Goal: Task Accomplishment & Management: Manage account settings

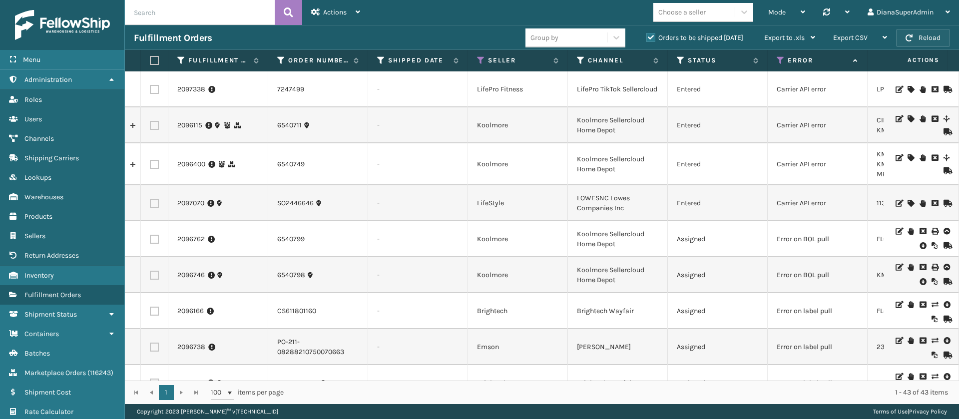
click at [926, 30] on button "Reload" at bounding box center [923, 38] width 54 height 18
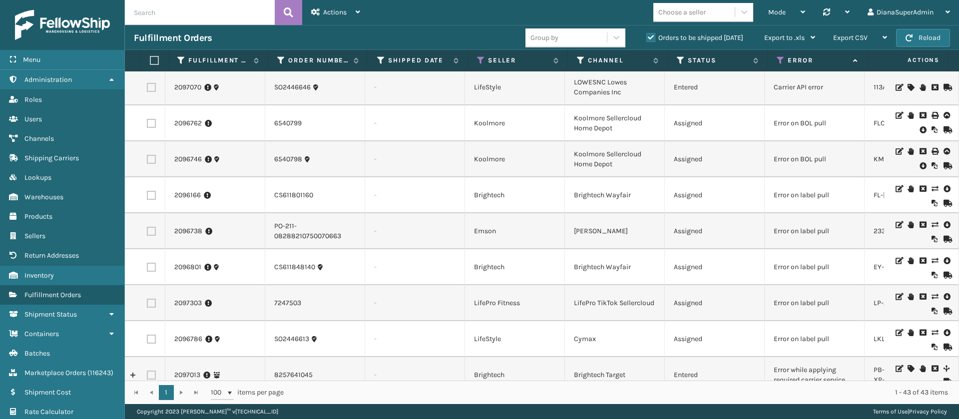
scroll to position [0, 4]
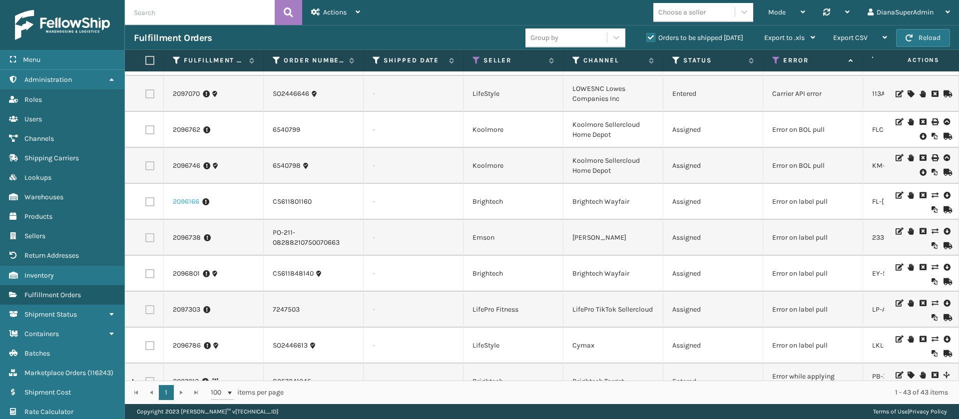
click at [182, 202] on link "2096166" at bounding box center [186, 202] width 26 height 10
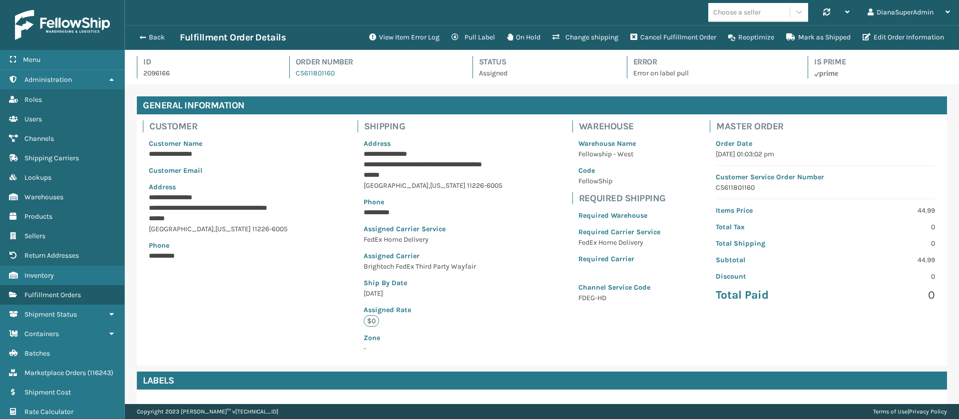
scroll to position [24, 834]
click at [418, 38] on button "View Item Error Log" at bounding box center [404, 37] width 82 height 20
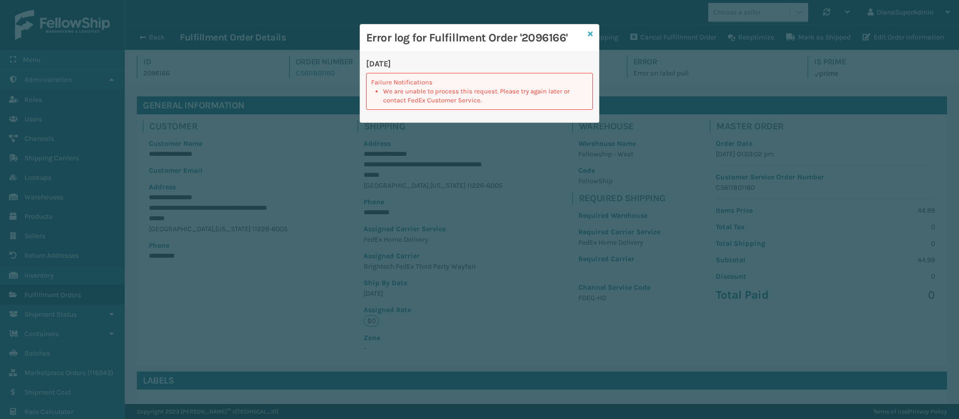
click at [589, 32] on icon at bounding box center [590, 33] width 5 height 7
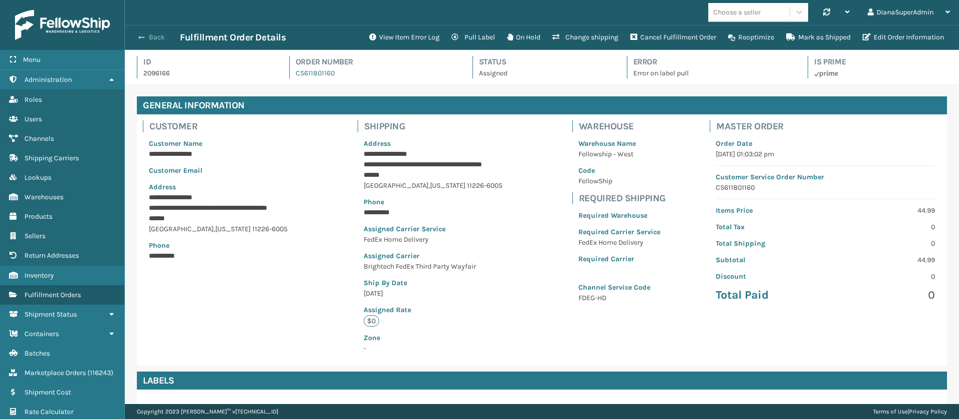
click at [149, 38] on button "Back" at bounding box center [157, 37] width 46 height 9
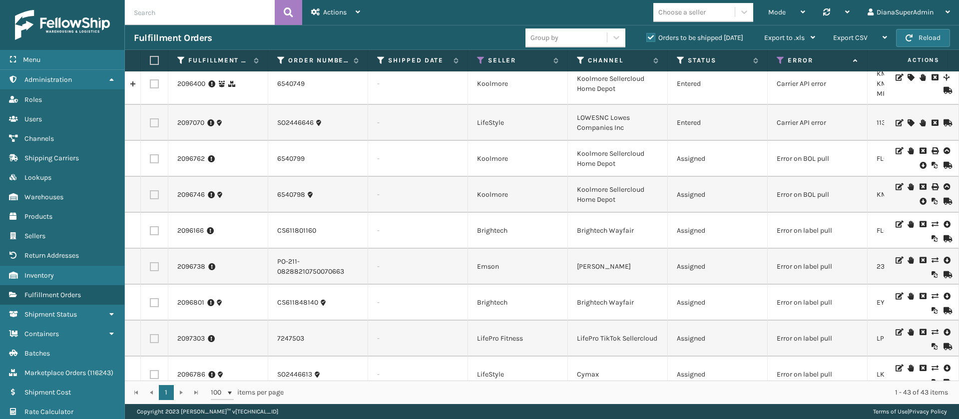
scroll to position [91, 0]
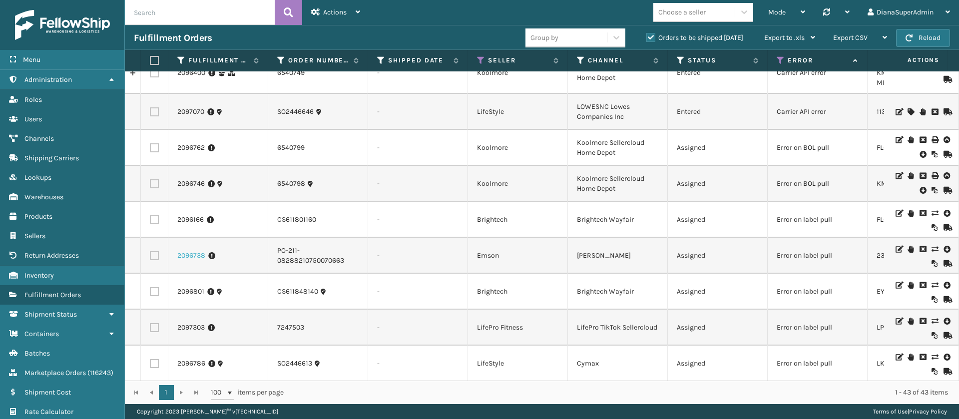
click at [187, 252] on link "2096738" at bounding box center [191, 256] width 28 height 10
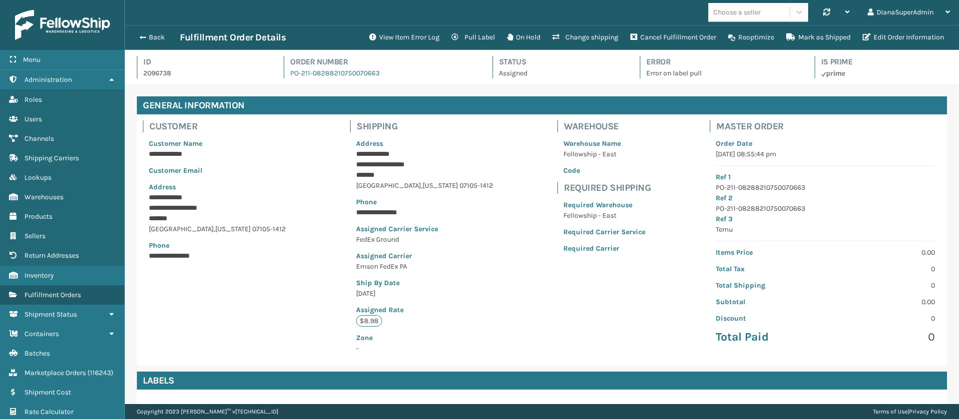
scroll to position [24, 834]
click at [398, 41] on button "View Item Error Log" at bounding box center [404, 37] width 82 height 20
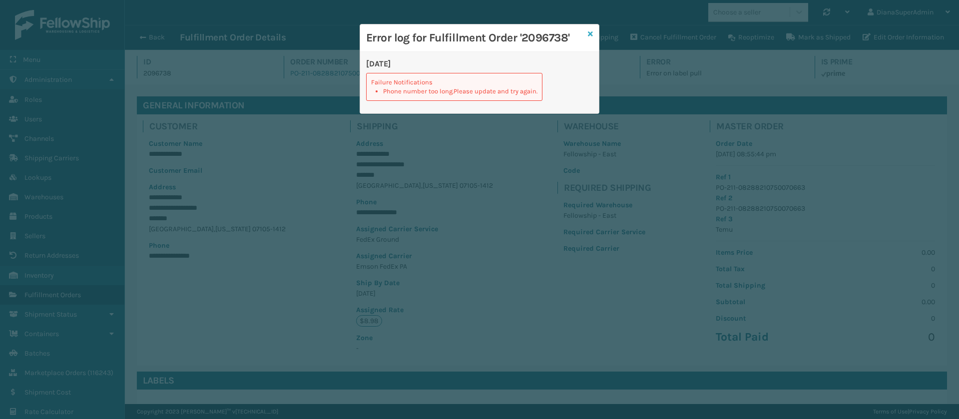
click at [591, 32] on icon at bounding box center [590, 33] width 5 height 7
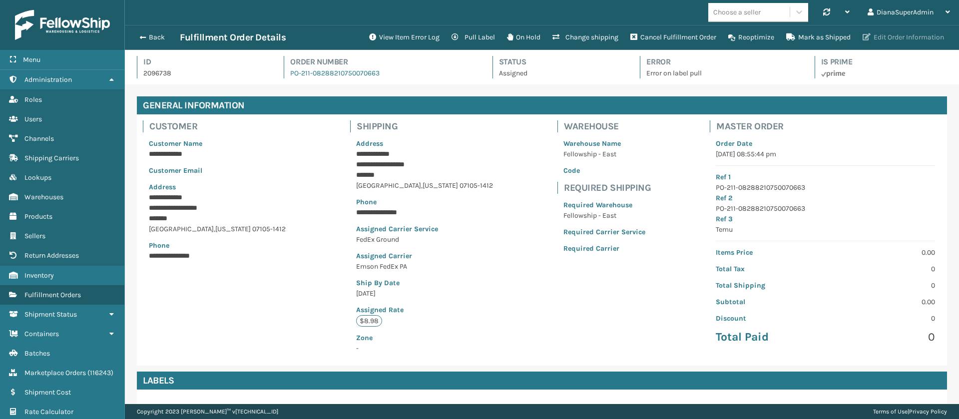
click at [894, 33] on button "Edit Order Information" at bounding box center [903, 37] width 93 height 20
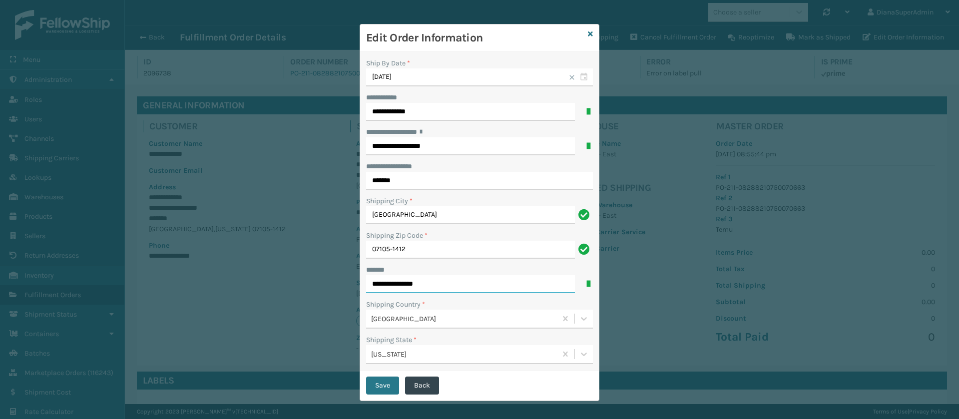
click at [449, 289] on input "**********" at bounding box center [470, 284] width 209 height 18
type input "**********"
click at [450, 188] on input "*******" at bounding box center [479, 181] width 227 height 18
paste input "******"
type input "**********"
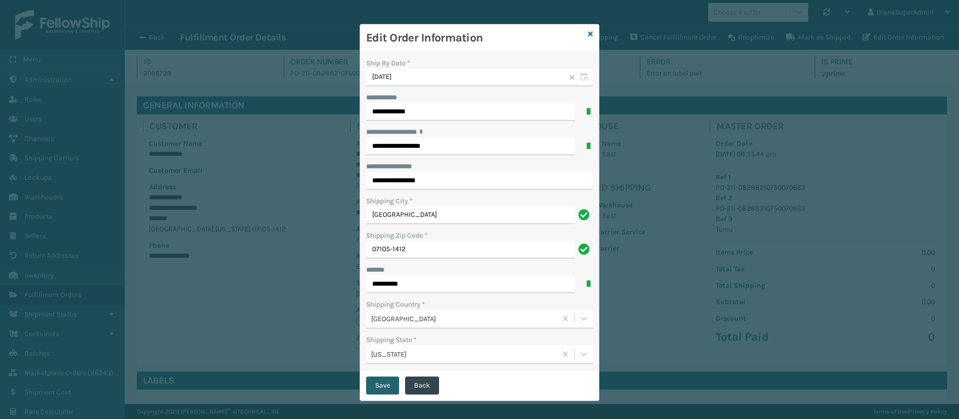
click at [370, 384] on button "Save" at bounding box center [382, 386] width 33 height 18
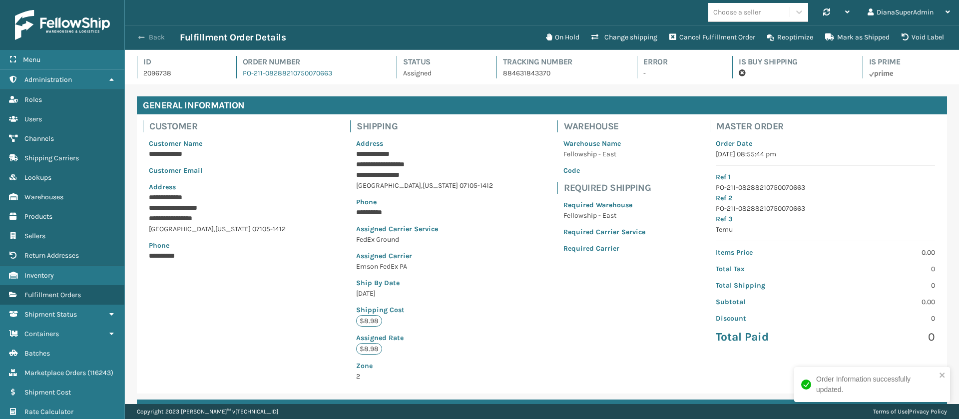
click at [143, 39] on span "button" at bounding box center [141, 37] width 6 height 7
click at [148, 37] on button "Back" at bounding box center [157, 37] width 46 height 9
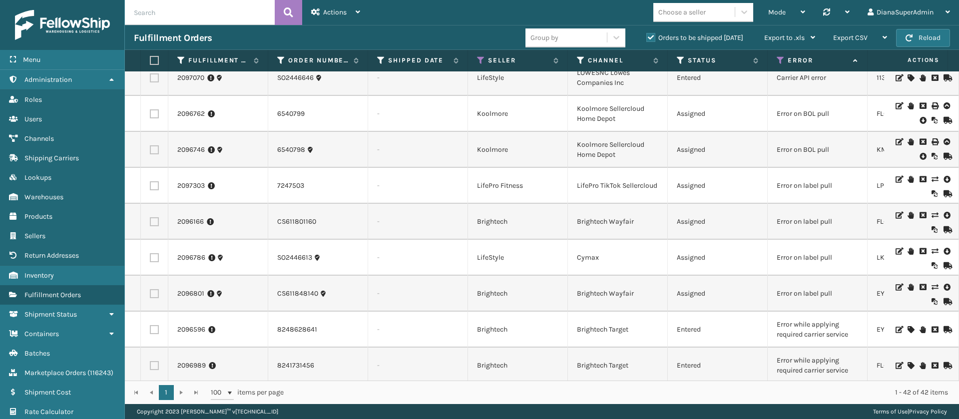
scroll to position [126, 0]
click at [186, 221] on link "2096166" at bounding box center [190, 221] width 26 height 10
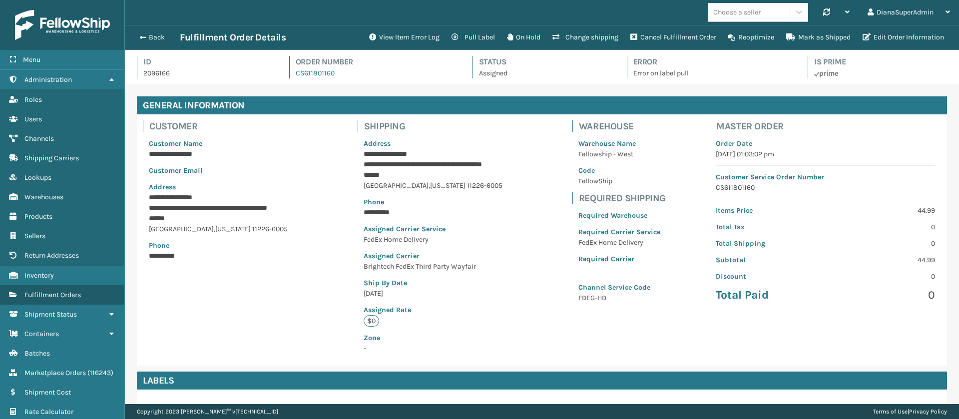
scroll to position [24, 834]
click at [413, 37] on button "View Item Error Log" at bounding box center [404, 37] width 82 height 20
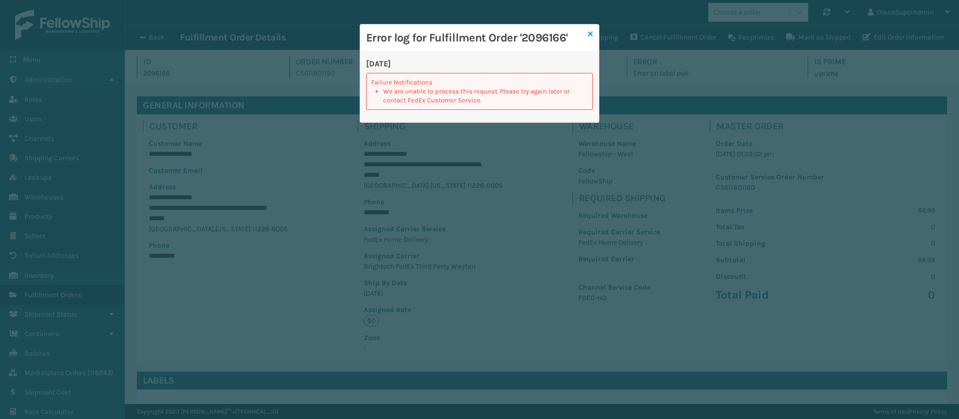
click at [590, 30] on icon at bounding box center [590, 33] width 5 height 7
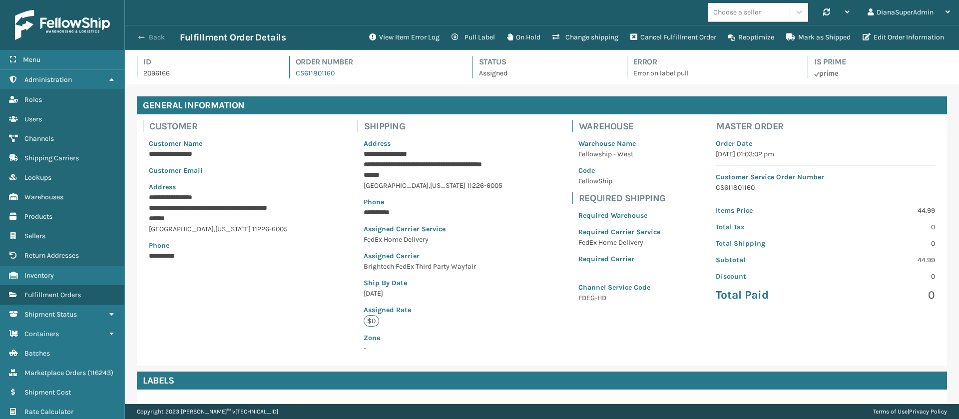
click at [157, 37] on button "Back" at bounding box center [157, 37] width 46 height 9
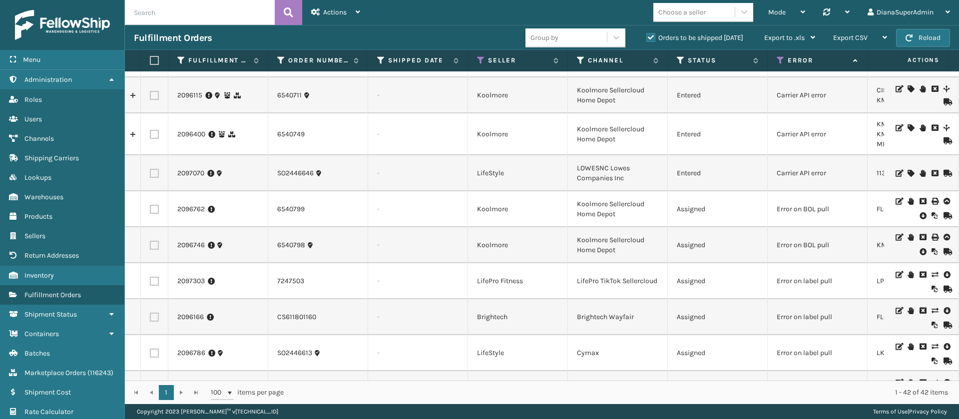
scroll to position [145, 0]
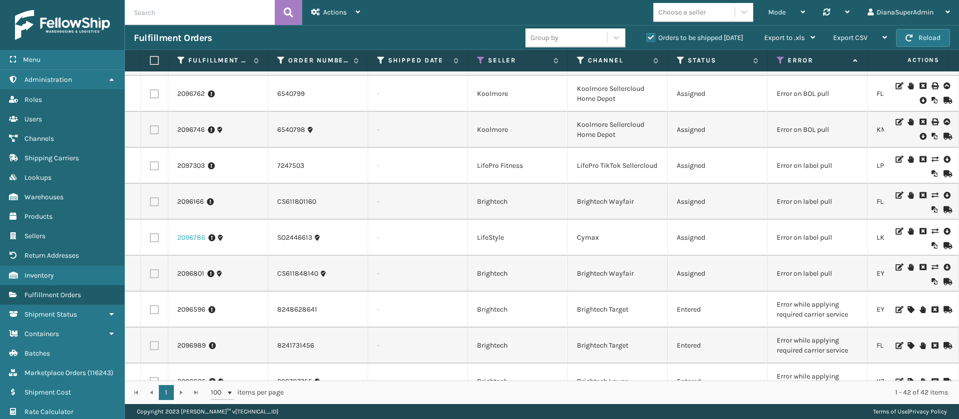
click at [191, 239] on link "2096786" at bounding box center [191, 238] width 28 height 10
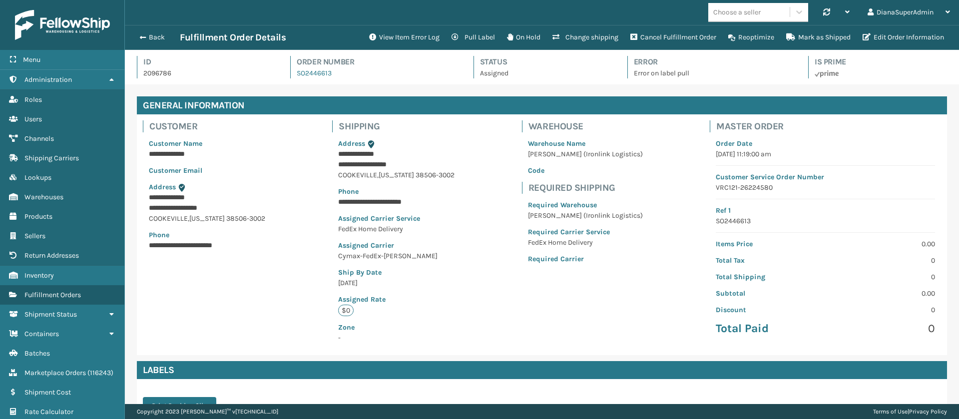
scroll to position [24, 834]
click at [413, 35] on button "View Item Error Log" at bounding box center [404, 37] width 82 height 20
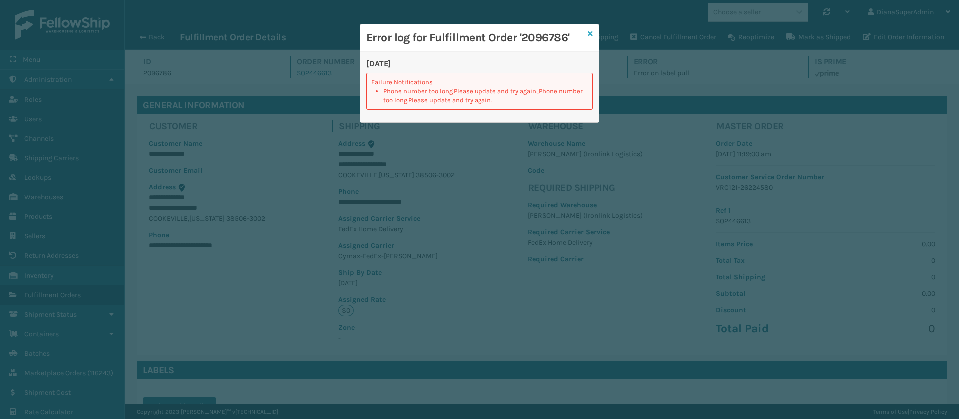
click at [591, 31] on icon at bounding box center [590, 33] width 5 height 7
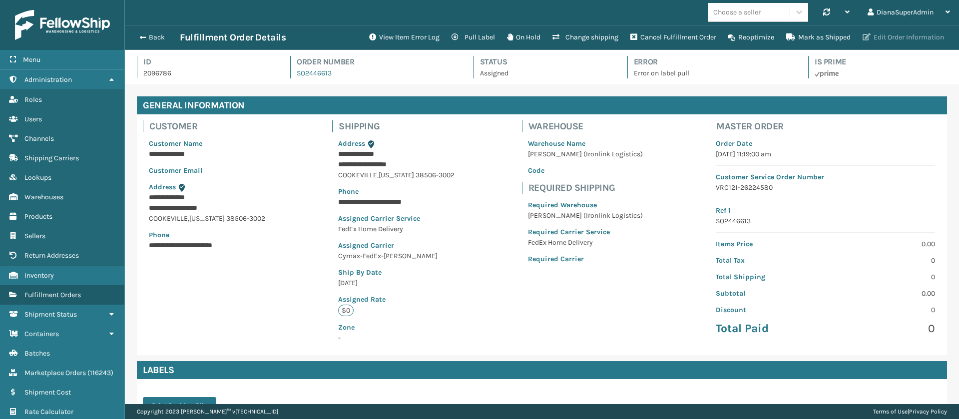
click at [888, 36] on button "Edit Order Information" at bounding box center [903, 37] width 93 height 20
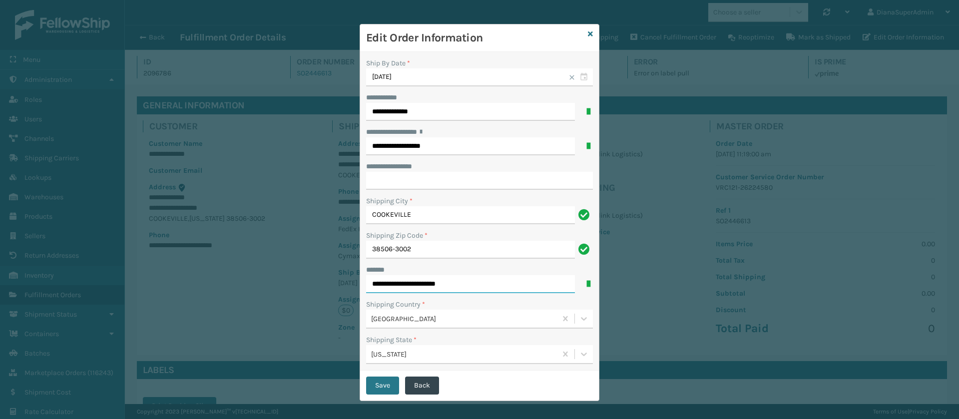
click at [480, 287] on input "**********" at bounding box center [470, 284] width 209 height 18
type input "**********"
click at [400, 177] on input "**********" at bounding box center [479, 181] width 227 height 18
paste input "********"
type input "*********"
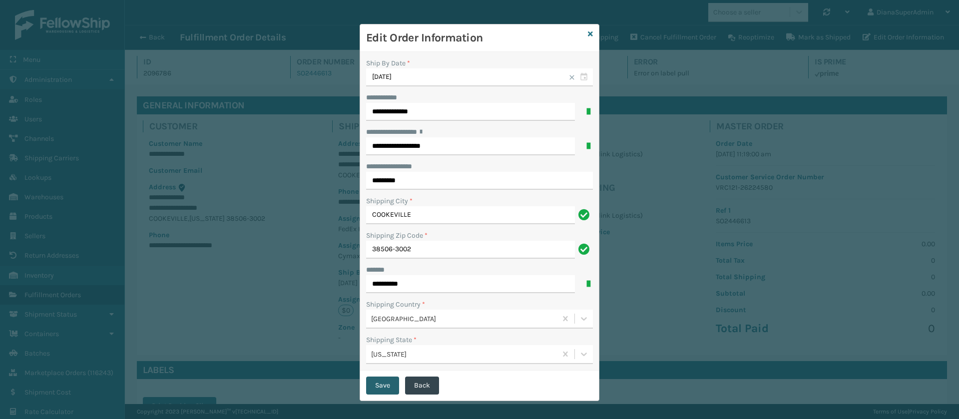
click at [385, 382] on button "Save" at bounding box center [382, 386] width 33 height 18
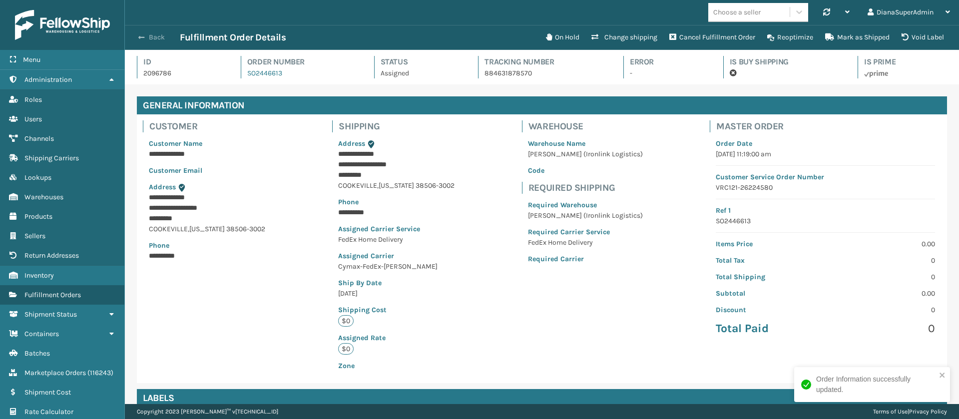
click at [145, 34] on button "Back" at bounding box center [157, 37] width 46 height 9
click at [141, 34] on span "button" at bounding box center [141, 37] width 6 height 7
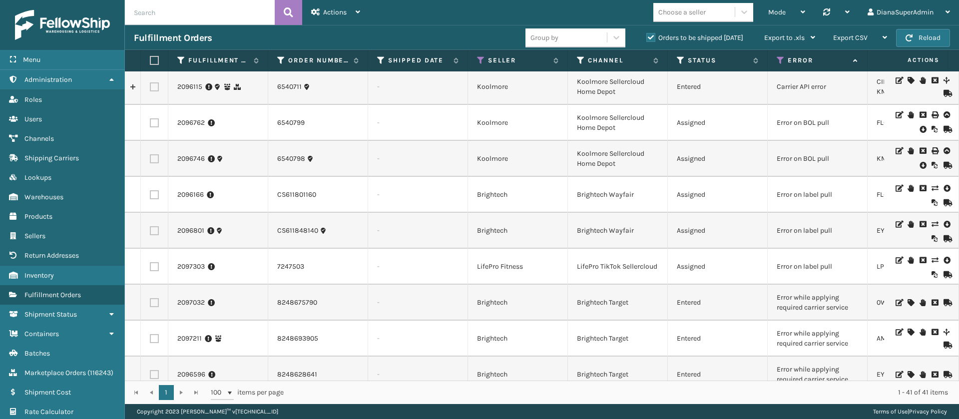
scroll to position [130, 0]
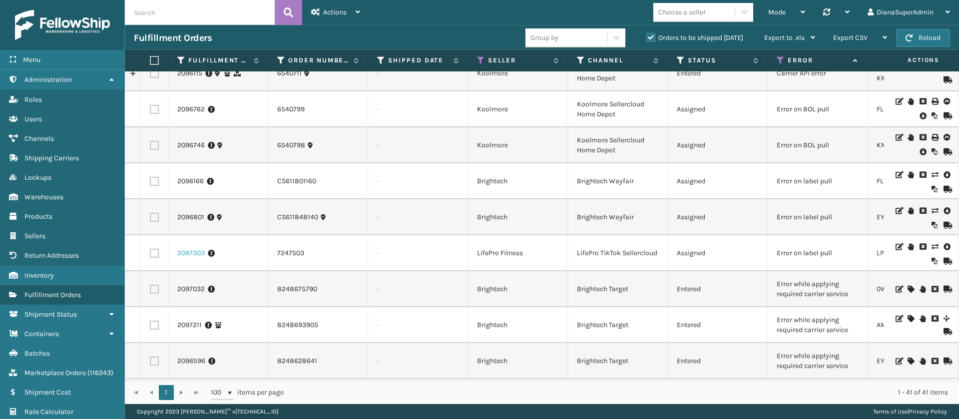
click at [193, 252] on link "2097303" at bounding box center [190, 253] width 27 height 10
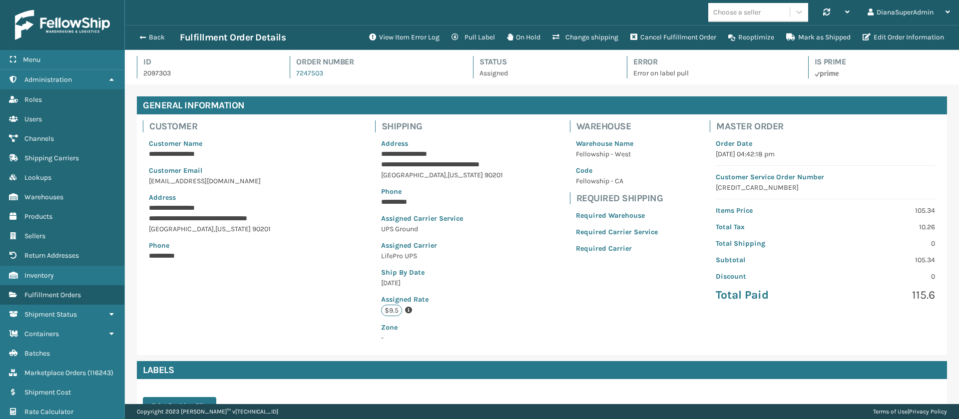
scroll to position [24, 834]
click at [399, 45] on button "View Item Error Log" at bounding box center [404, 37] width 82 height 20
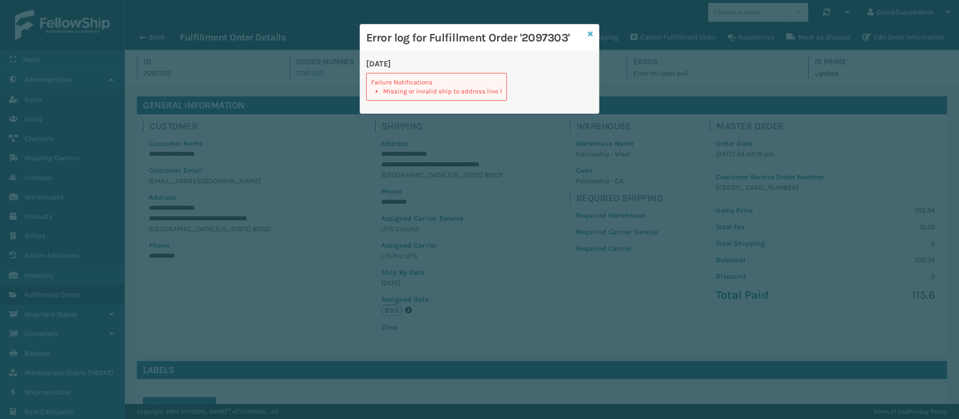
click at [590, 30] on icon at bounding box center [590, 33] width 5 height 7
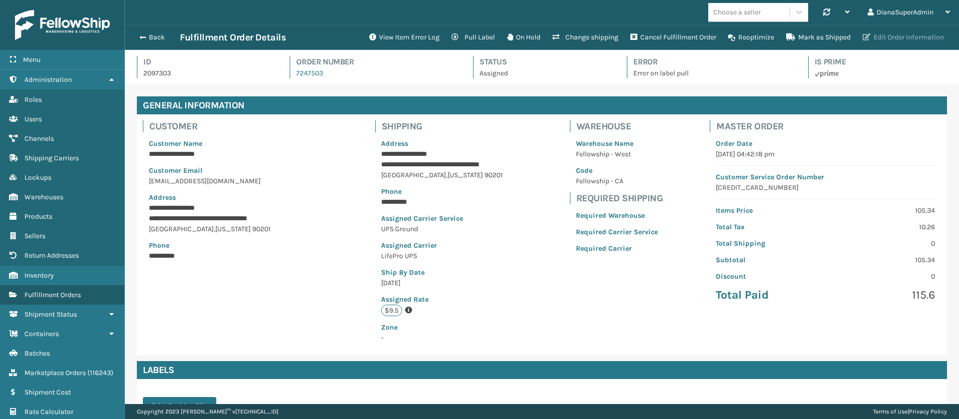
click at [897, 37] on button "Edit Order Information" at bounding box center [903, 37] width 93 height 20
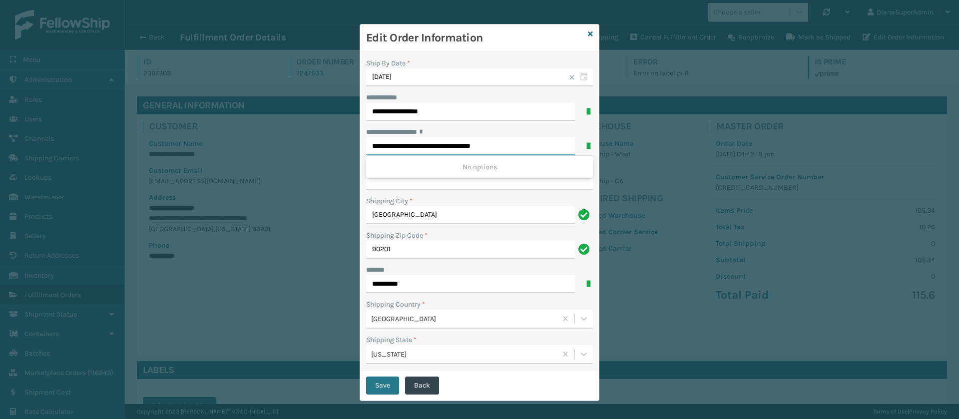
click at [518, 141] on input "**********" at bounding box center [470, 146] width 209 height 18
type input "**********"
click at [494, 202] on div "Shipping City *" at bounding box center [479, 201] width 227 height 10
click at [447, 183] on input "**********" at bounding box center [479, 181] width 227 height 18
paste input "**********"
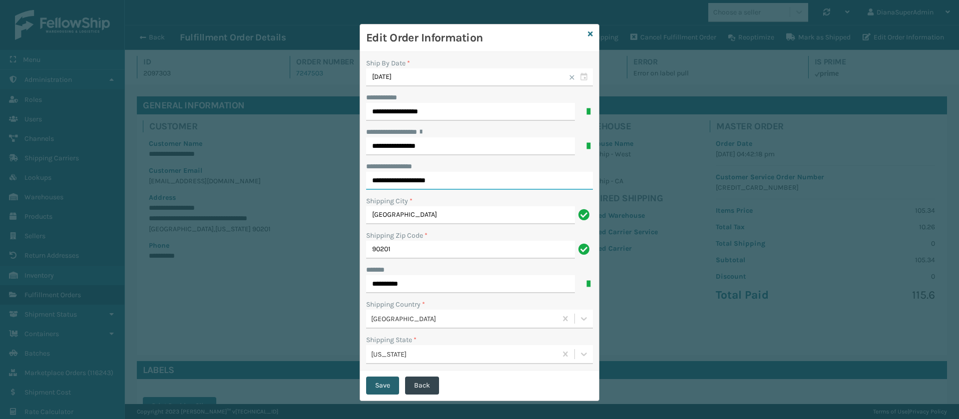
type input "**********"
click at [380, 380] on button "Save" at bounding box center [382, 386] width 33 height 18
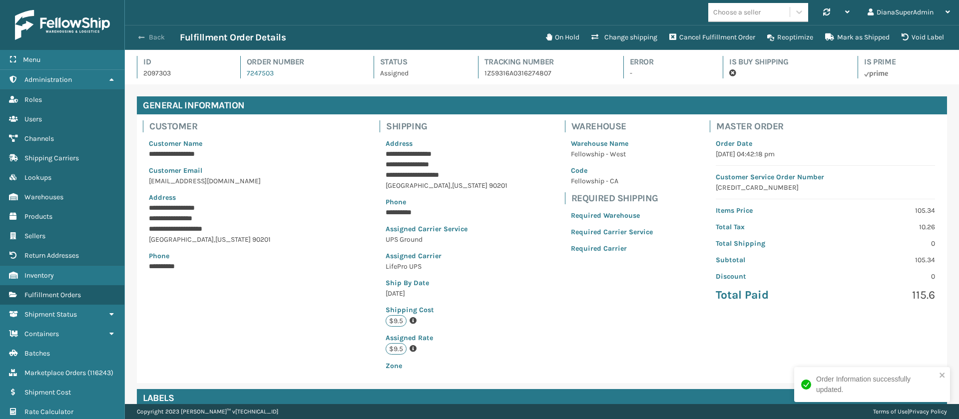
click at [143, 39] on span "button" at bounding box center [141, 37] width 6 height 7
click at [154, 37] on button "Back" at bounding box center [157, 37] width 46 height 9
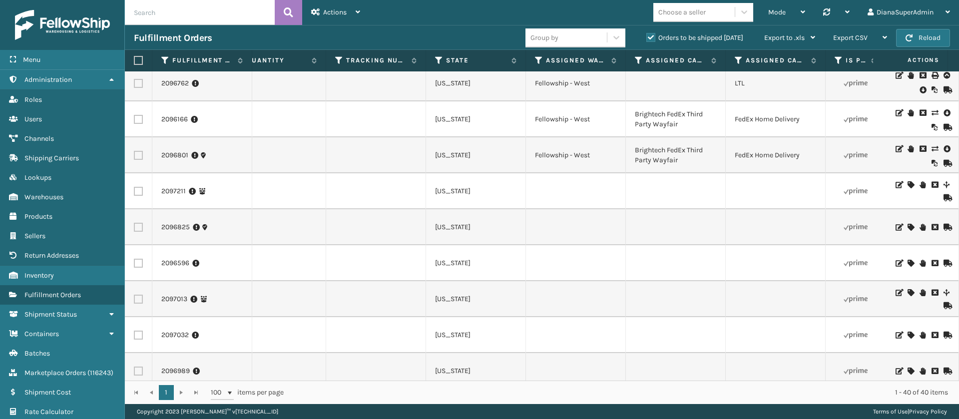
scroll to position [0, 781]
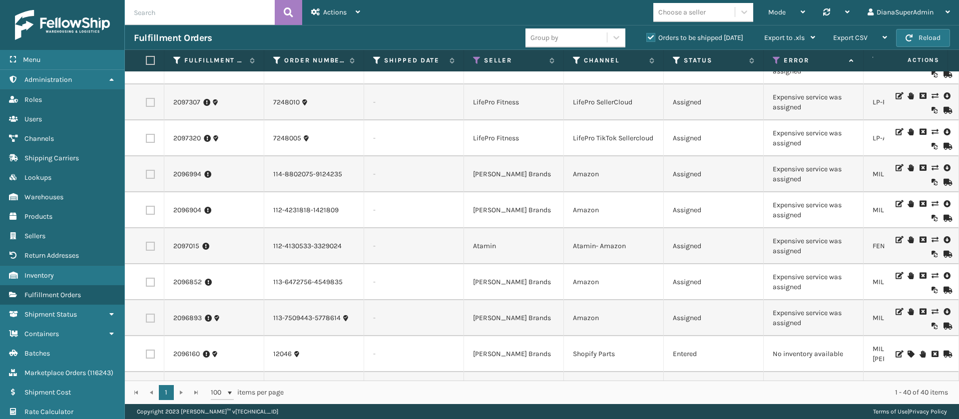
click at [932, 312] on icon at bounding box center [935, 311] width 6 height 7
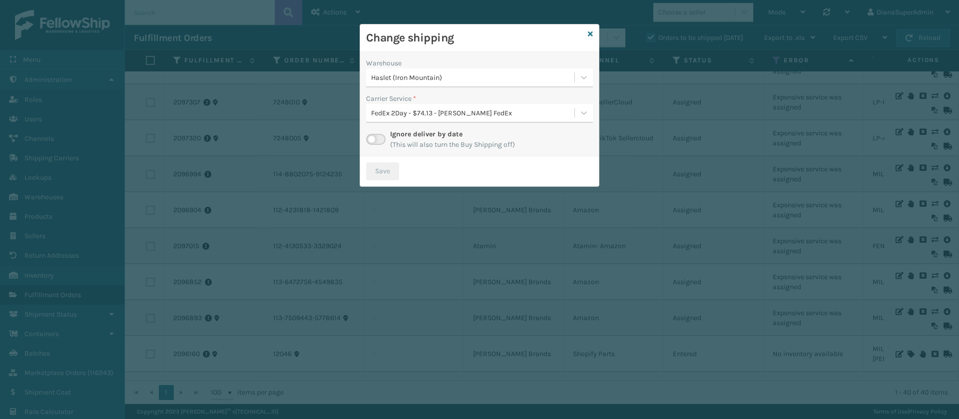
click at [380, 142] on label at bounding box center [375, 139] width 19 height 11
click at [373, 140] on input "checkbox" at bounding box center [369, 137] width 6 height 6
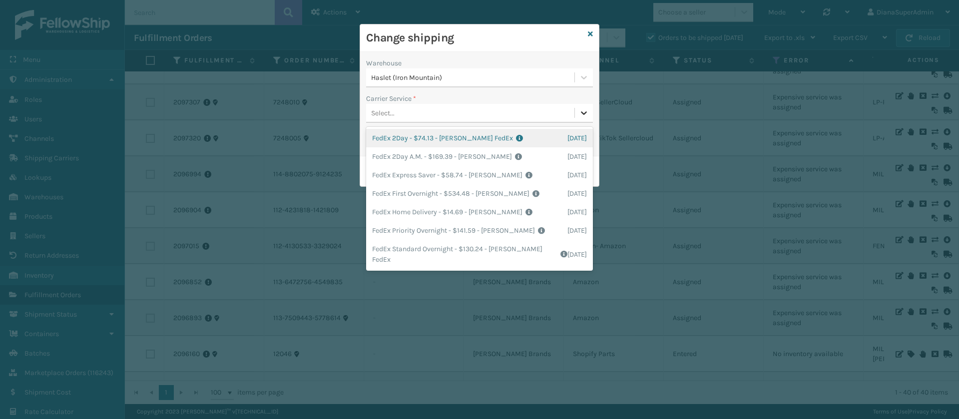
click at [581, 110] on icon at bounding box center [584, 113] width 10 height 10
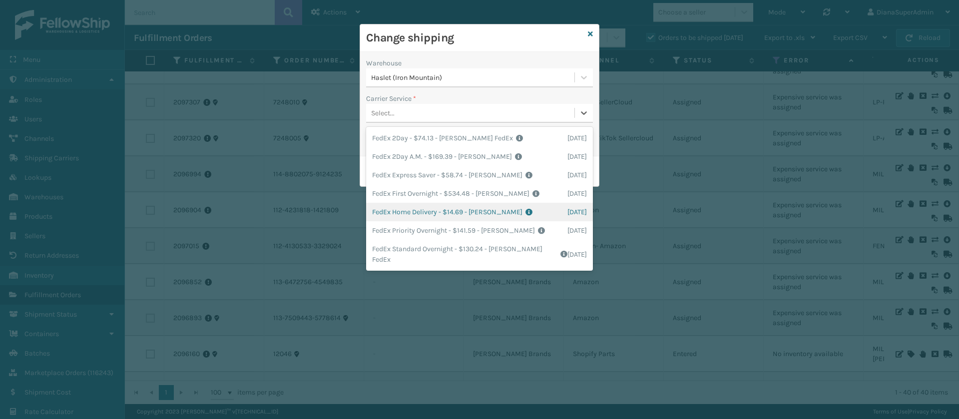
click at [407, 210] on div "FedEx Home Delivery - $14.69 - [PERSON_NAME] FedEx Shipping Cost $12.89 Surplus…" at bounding box center [479, 212] width 227 height 18
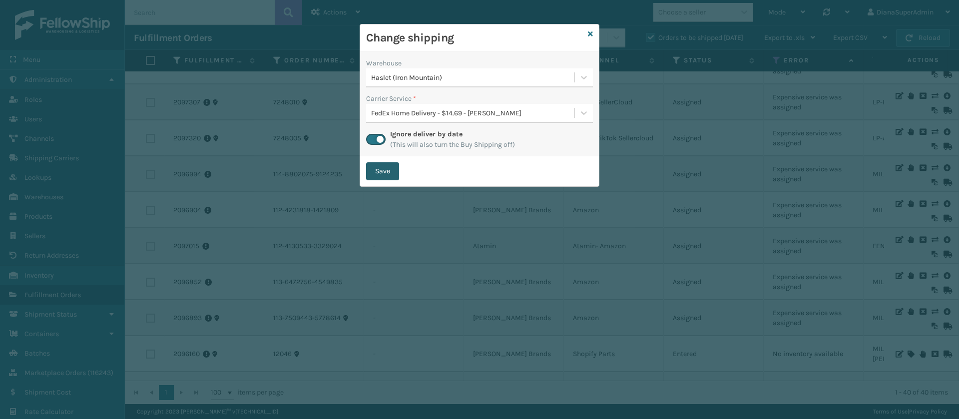
click at [381, 171] on button "Save" at bounding box center [382, 171] width 33 height 18
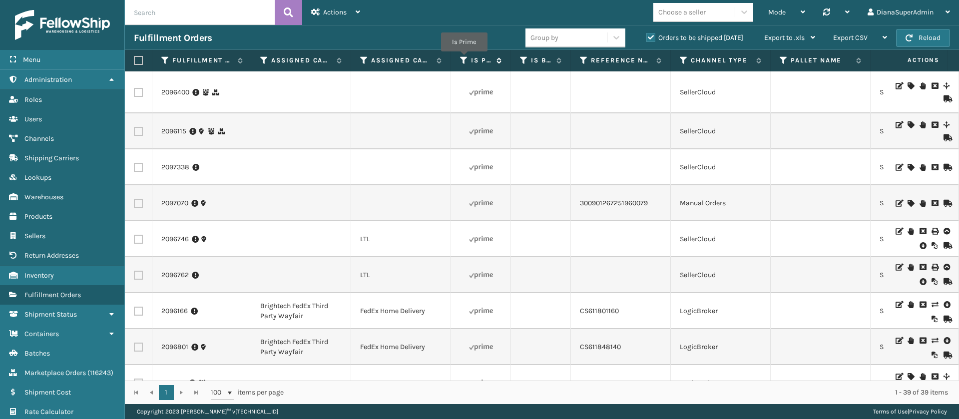
click at [464, 58] on icon at bounding box center [464, 60] width 8 height 9
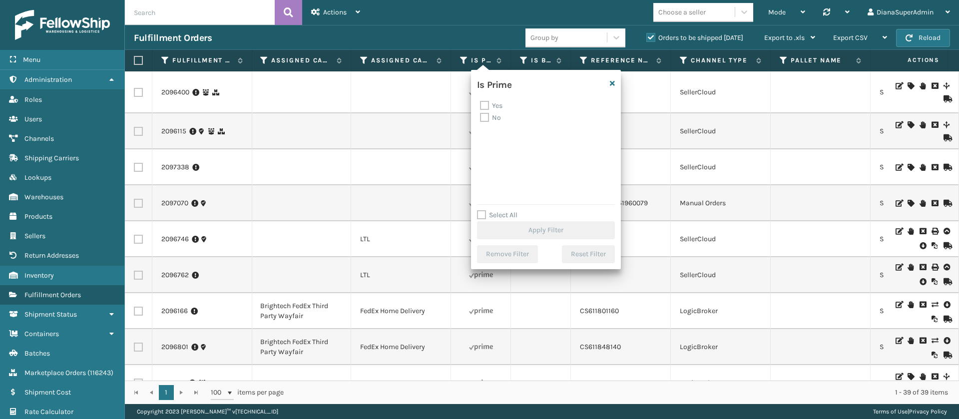
click at [485, 117] on label "No" at bounding box center [490, 117] width 21 height 8
click at [481, 117] on input "No" at bounding box center [480, 115] width 0 height 6
checkbox input "true"
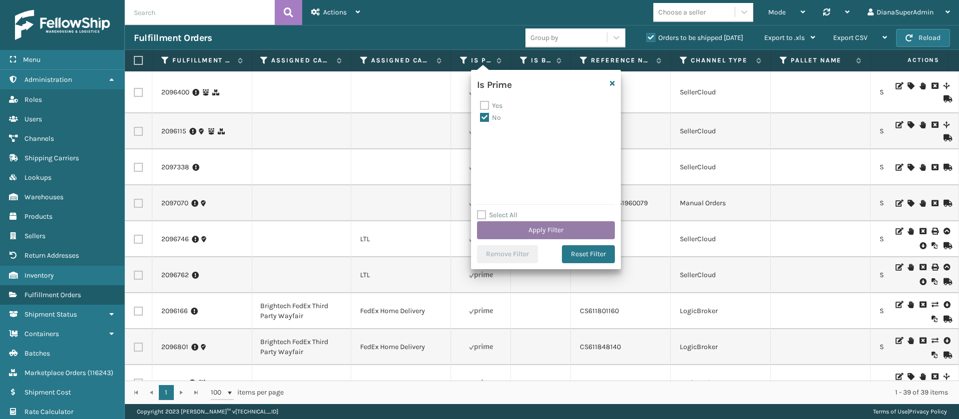
click at [555, 229] on button "Apply Filter" at bounding box center [546, 230] width 138 height 18
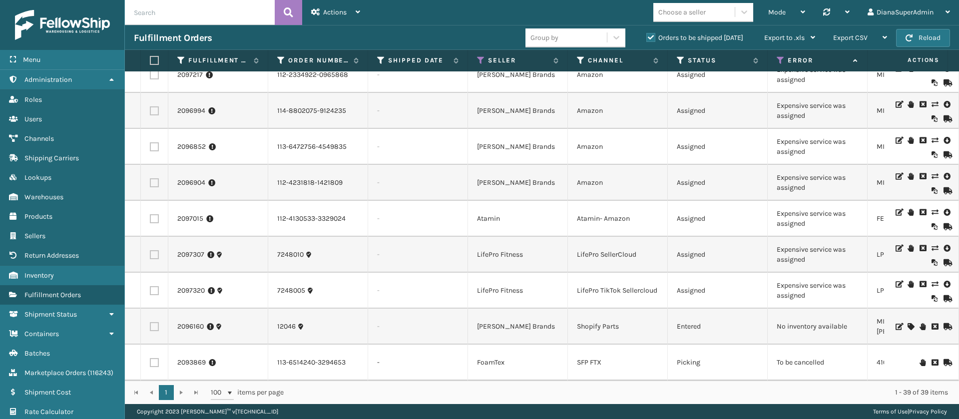
click at [932, 281] on icon at bounding box center [935, 284] width 6 height 7
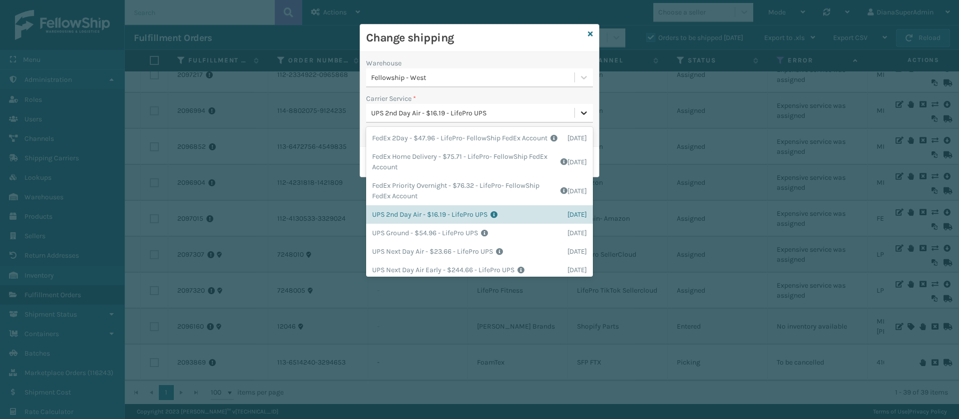
click at [581, 116] on icon at bounding box center [584, 113] width 10 height 10
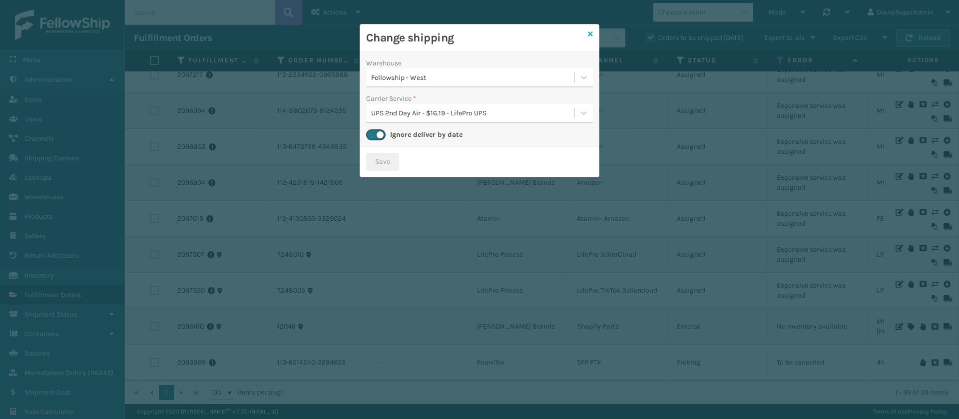
click at [591, 33] on icon at bounding box center [590, 33] width 5 height 7
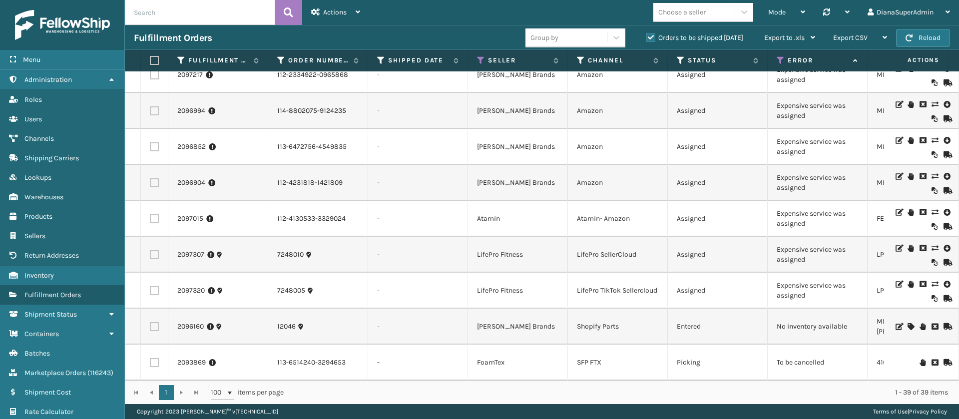
click at [932, 245] on icon at bounding box center [935, 248] width 6 height 7
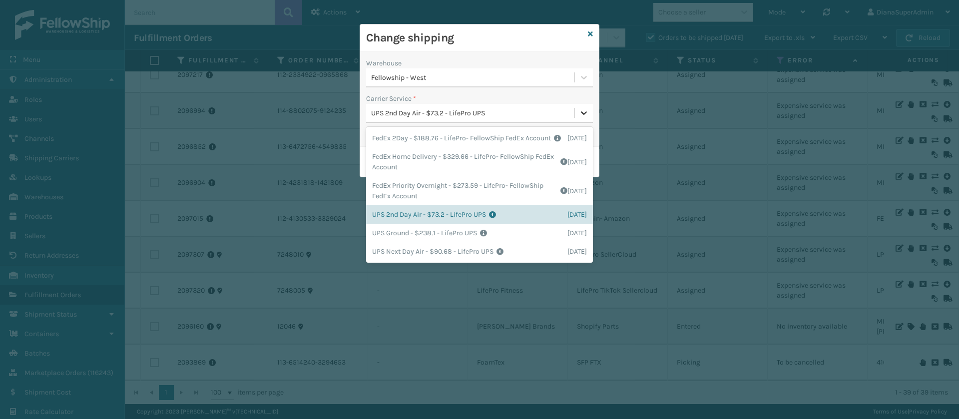
click at [584, 113] on icon at bounding box center [584, 113] width 10 height 10
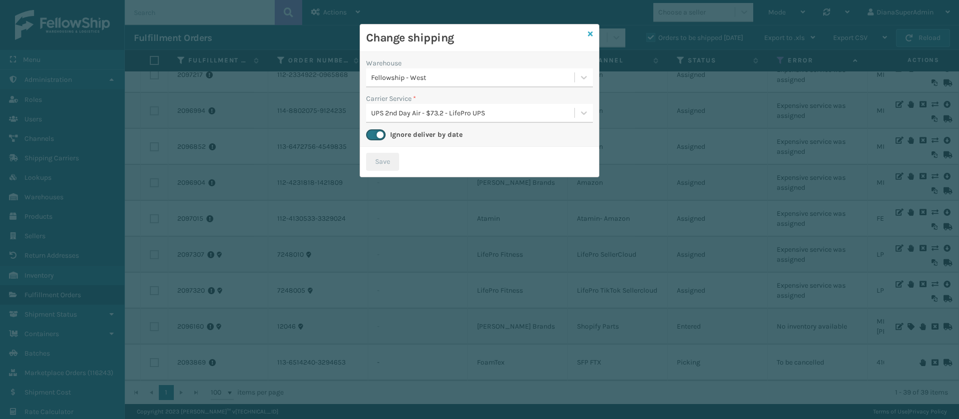
click at [591, 34] on icon at bounding box center [590, 33] width 5 height 7
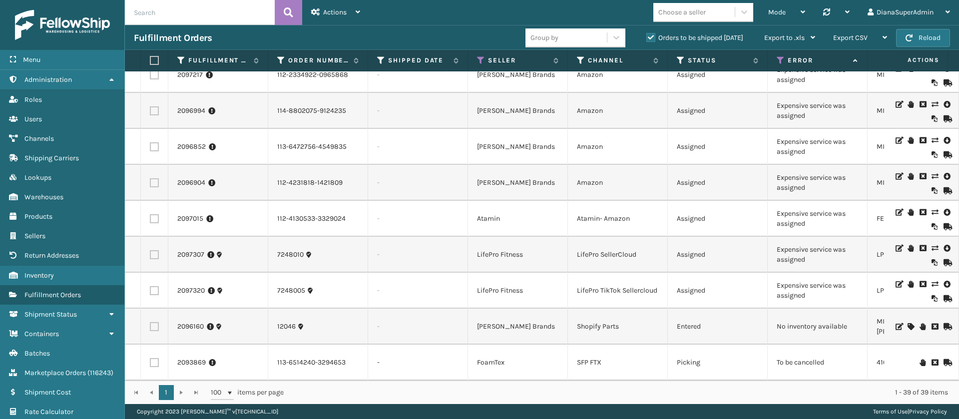
click at [932, 209] on icon at bounding box center [935, 212] width 6 height 7
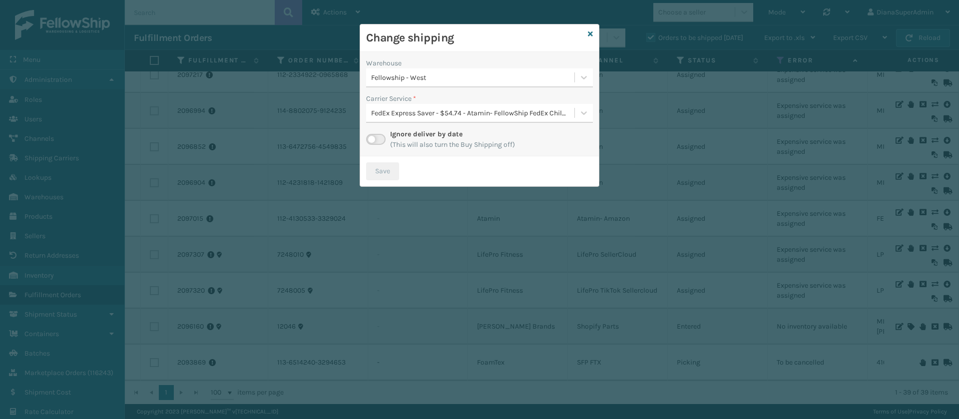
click at [377, 139] on label at bounding box center [375, 139] width 19 height 11
click at [373, 139] on input "checkbox" at bounding box center [369, 137] width 6 height 6
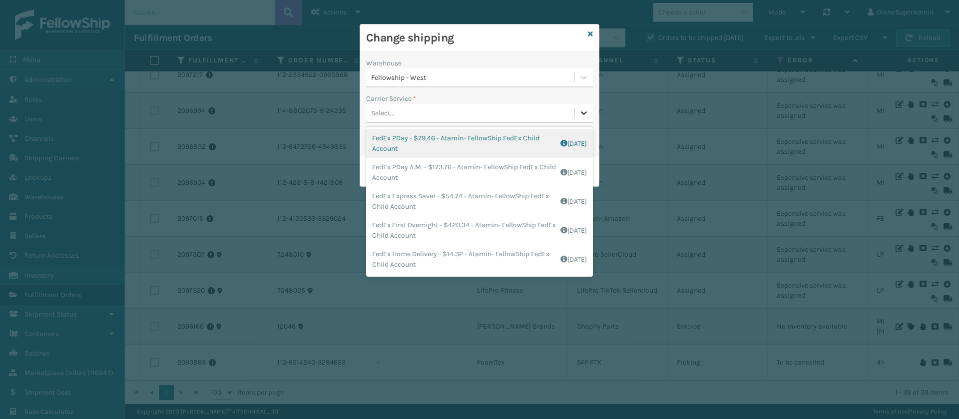
click at [582, 114] on icon at bounding box center [584, 113] width 10 height 10
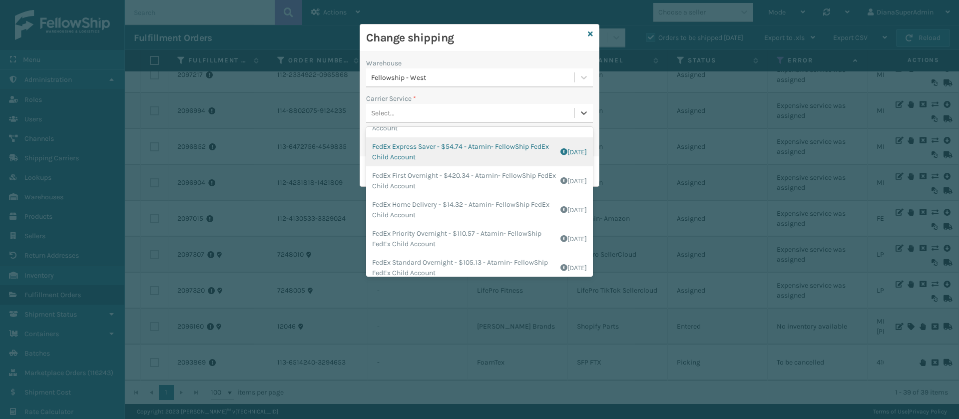
scroll to position [57, 0]
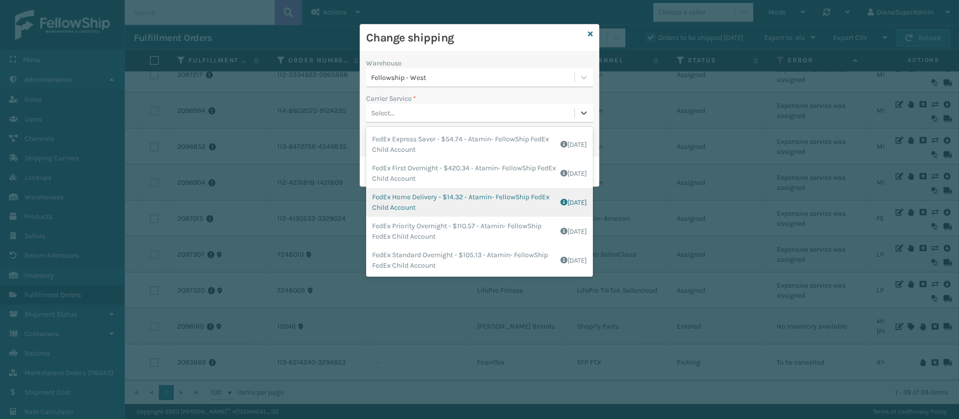
click at [417, 212] on div "FedEx Home Delivery - $14.32 - Atamin- FellowShip FedEx Child Account Shipping …" at bounding box center [479, 202] width 227 height 29
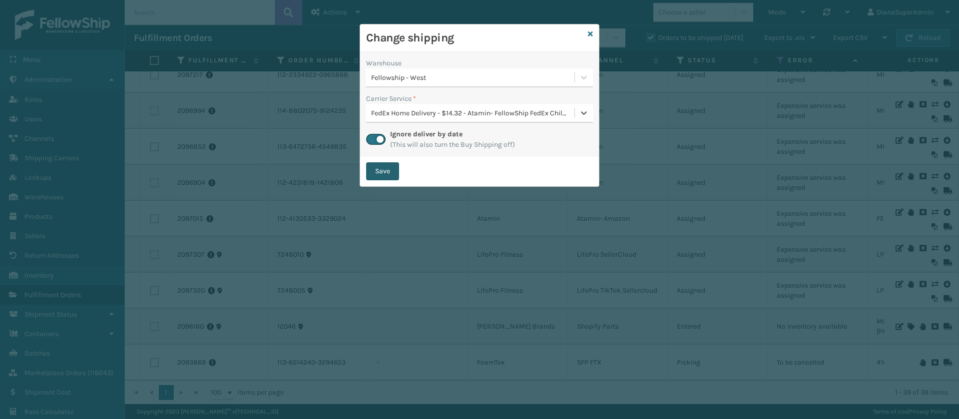
click at [380, 169] on button "Save" at bounding box center [382, 171] width 33 height 18
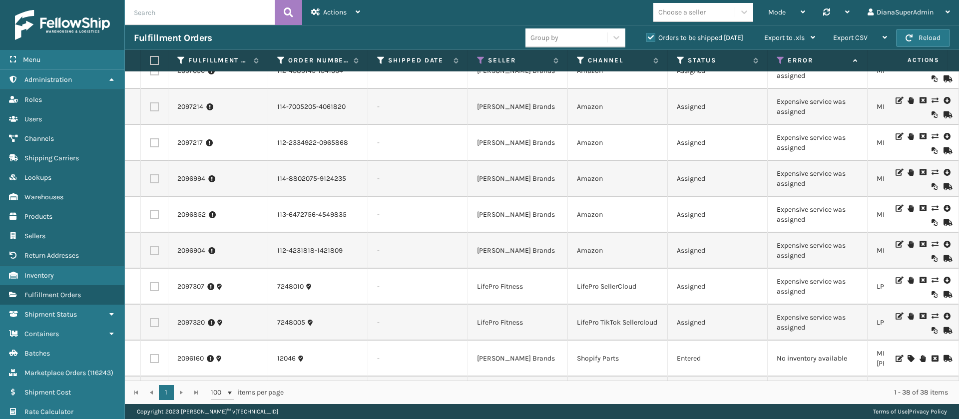
scroll to position [1021, 0]
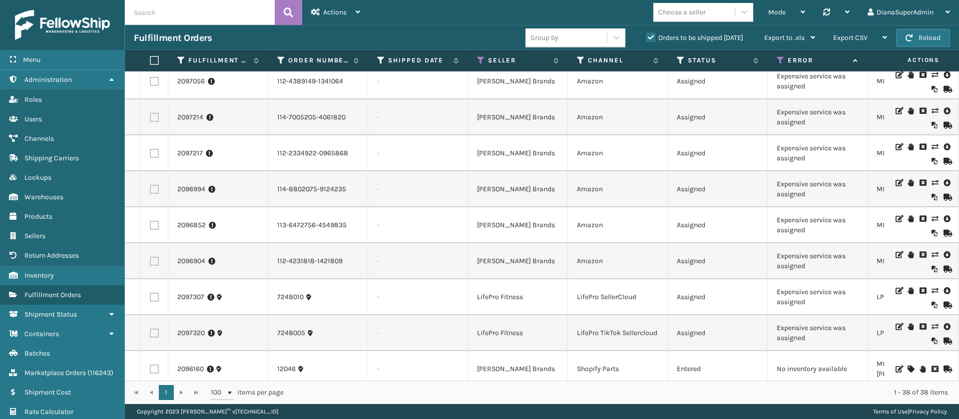
click at [932, 253] on icon at bounding box center [935, 254] width 6 height 7
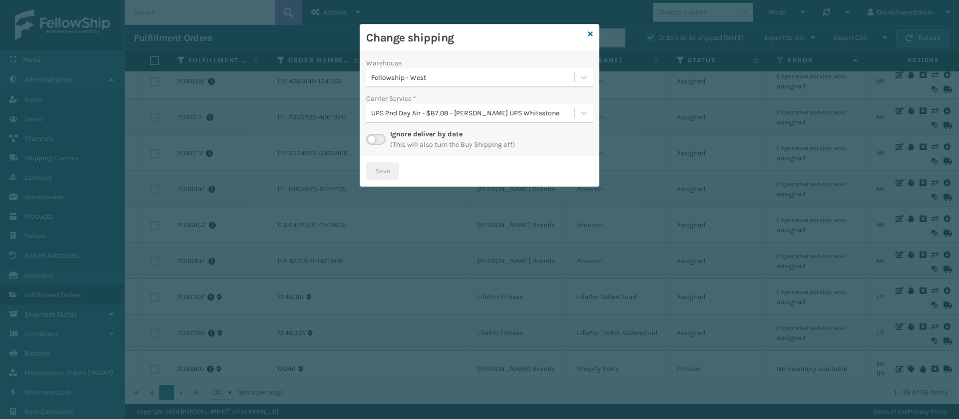
click at [375, 138] on label at bounding box center [375, 139] width 19 height 11
click at [373, 138] on input "checkbox" at bounding box center [369, 137] width 6 height 6
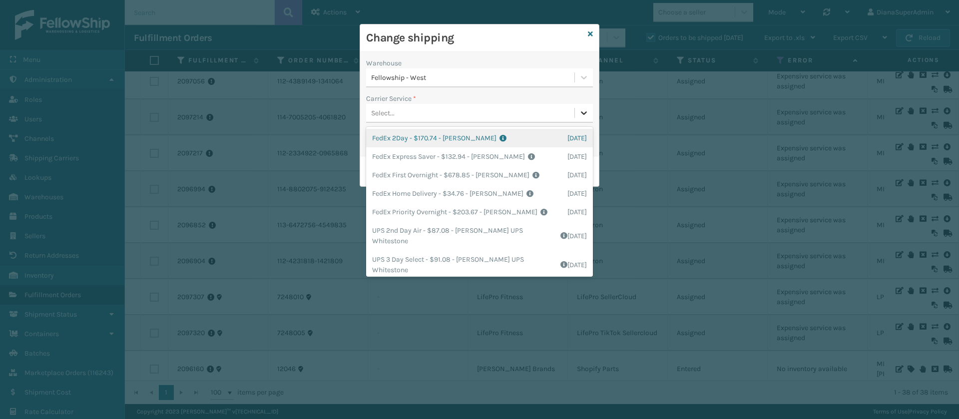
click at [582, 108] on icon at bounding box center [584, 113] width 10 height 10
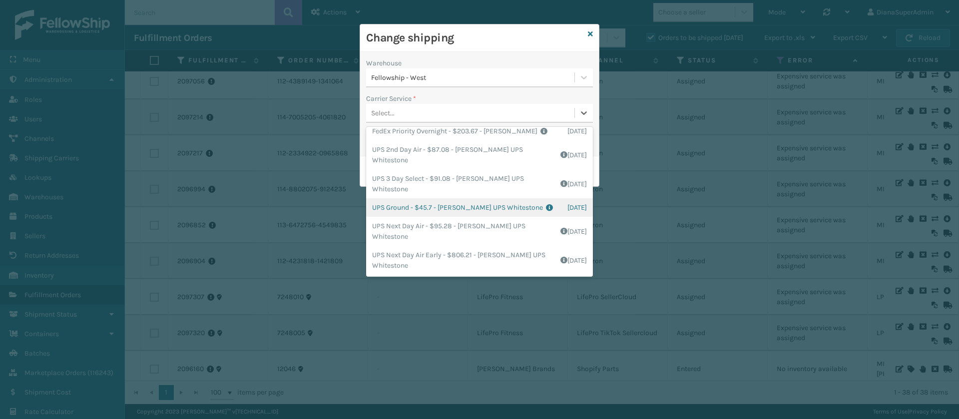
scroll to position [0, 0]
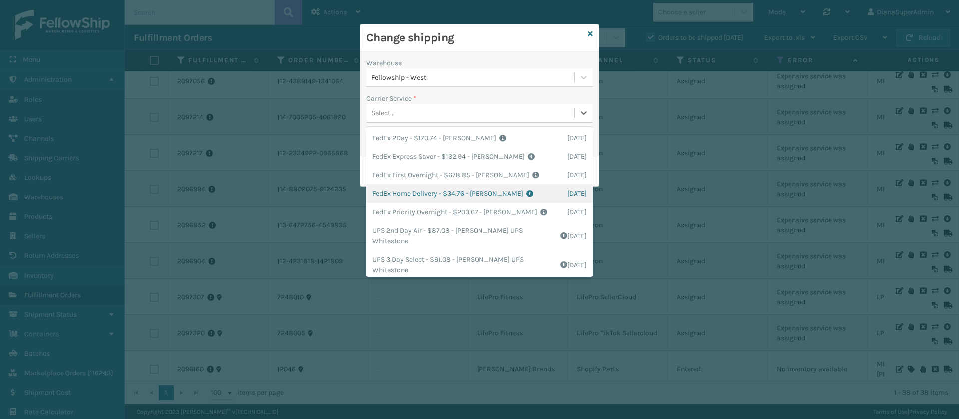
click at [401, 191] on div "FedEx Home Delivery - $34.76 - [PERSON_NAME] FedEx Shipping Cost $30.49 Surplus…" at bounding box center [479, 193] width 227 height 18
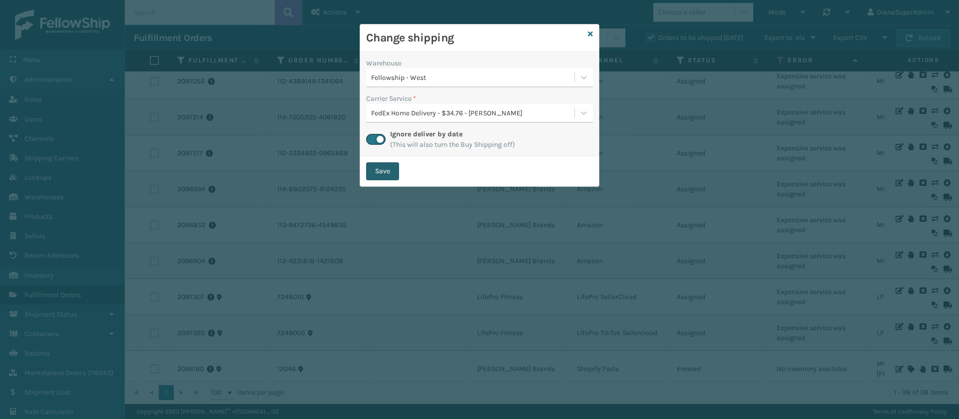
click at [378, 171] on button "Save" at bounding box center [382, 171] width 33 height 18
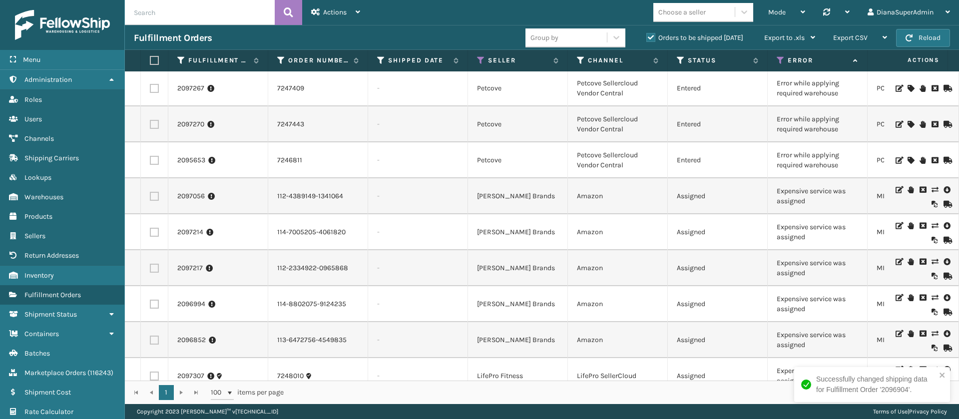
scroll to position [1003, 0]
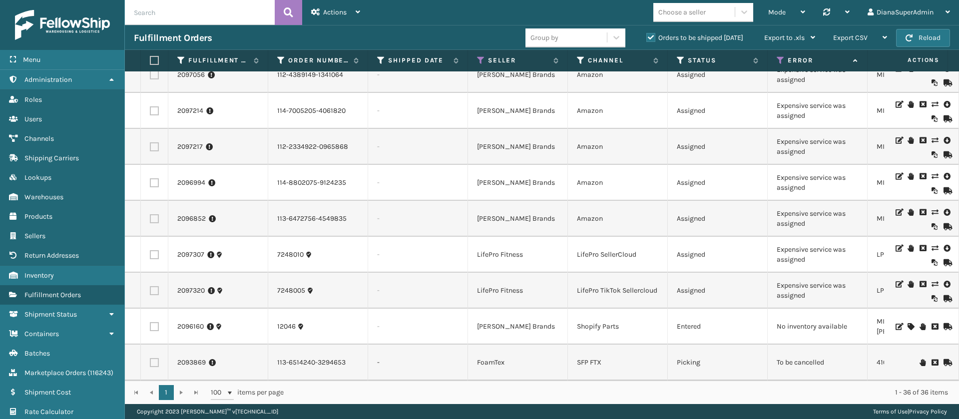
click at [932, 209] on icon at bounding box center [935, 212] width 6 height 7
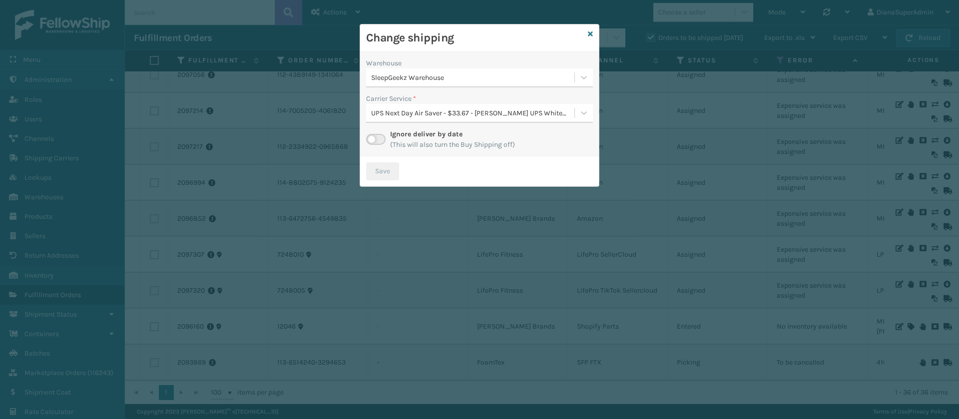
click at [377, 144] on label at bounding box center [375, 139] width 19 height 11
click at [373, 140] on input "checkbox" at bounding box center [369, 137] width 6 height 6
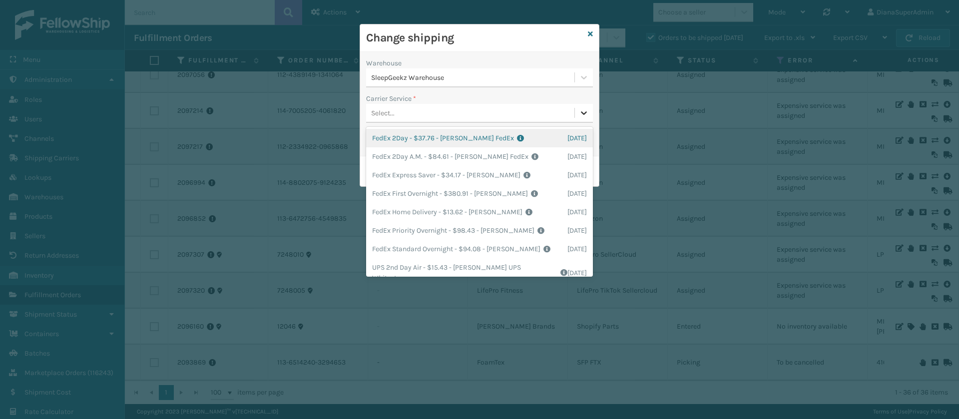
click at [583, 110] on icon at bounding box center [584, 113] width 10 height 10
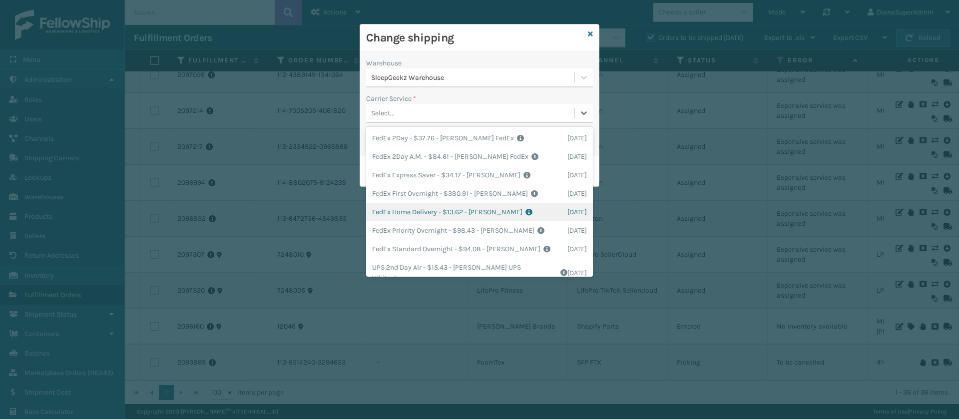
click at [417, 204] on div "FedEx Home Delivery - $13.62 - [PERSON_NAME] FedEx Shipping Cost $11.95 Surplus…" at bounding box center [479, 212] width 227 height 18
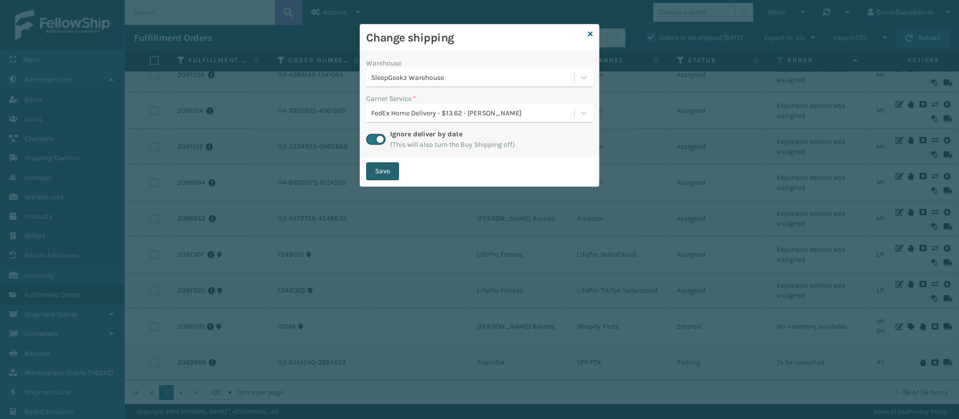
click at [387, 167] on button "Save" at bounding box center [382, 171] width 33 height 18
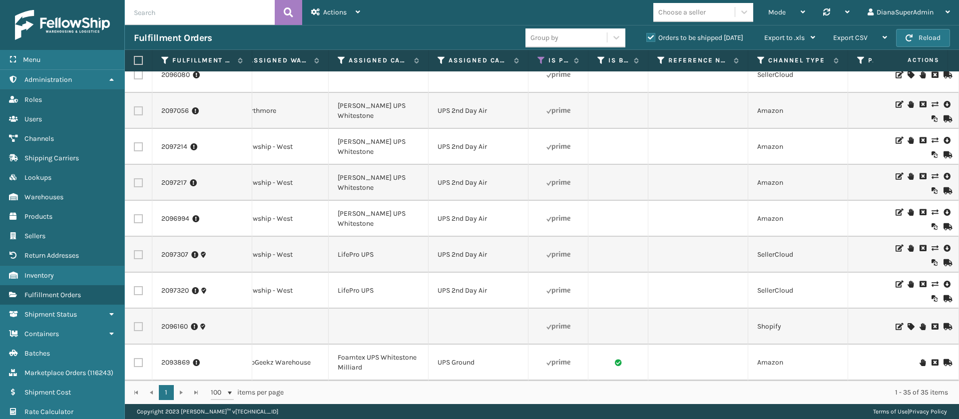
scroll to position [967, 992]
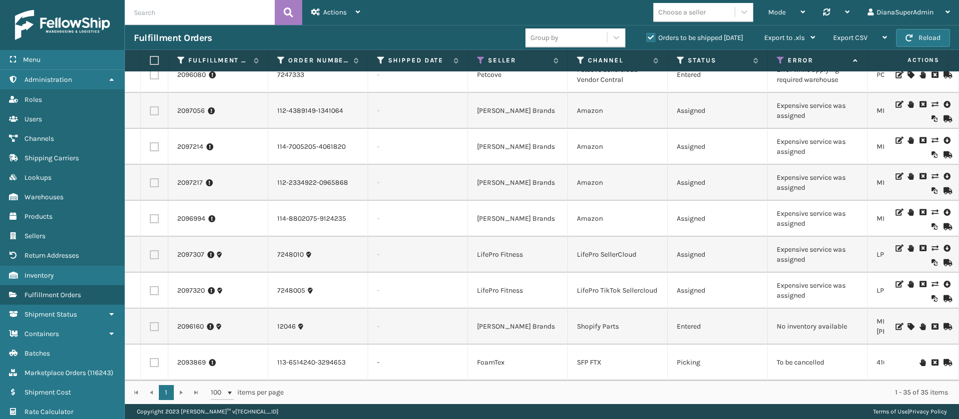
click at [932, 209] on icon at bounding box center [935, 212] width 6 height 7
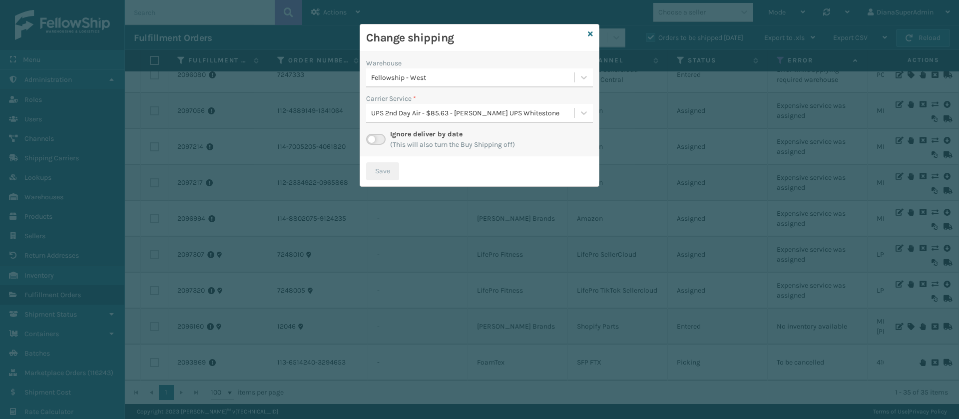
click at [378, 139] on label at bounding box center [375, 139] width 19 height 11
click at [373, 139] on input "checkbox" at bounding box center [369, 137] width 6 height 6
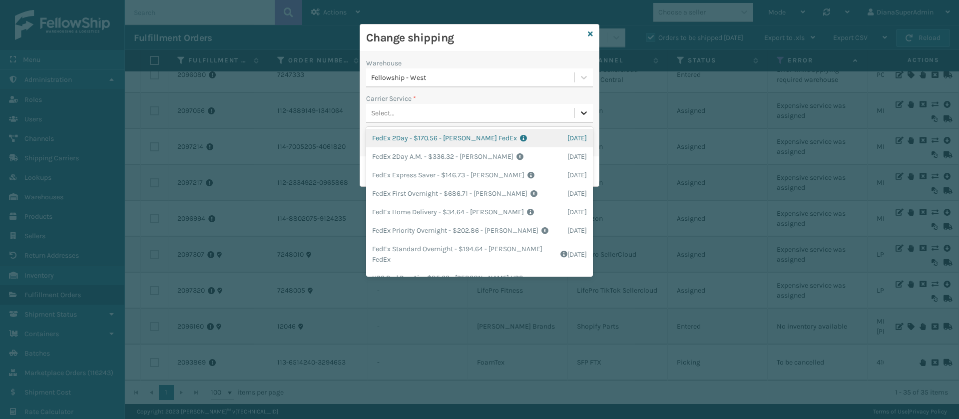
click at [577, 112] on div at bounding box center [584, 113] width 18 height 18
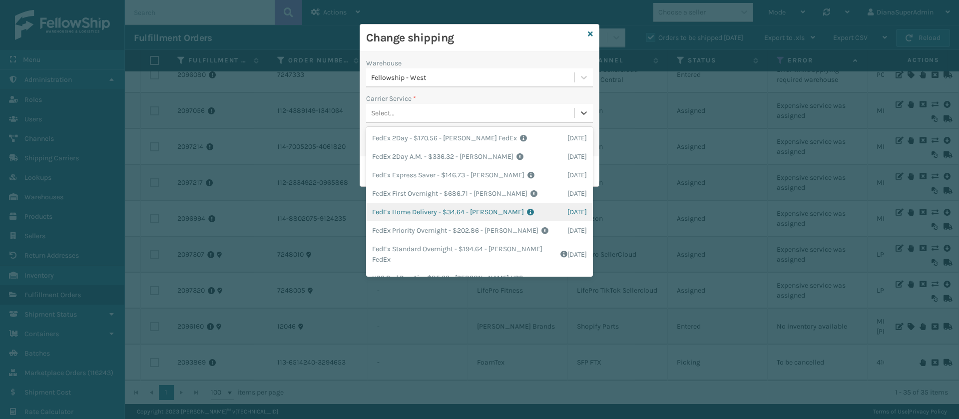
click at [413, 209] on div "FedEx Home Delivery - $34.64 - [PERSON_NAME] FedEx Shipping Cost $30.39 Surplus…" at bounding box center [479, 212] width 227 height 18
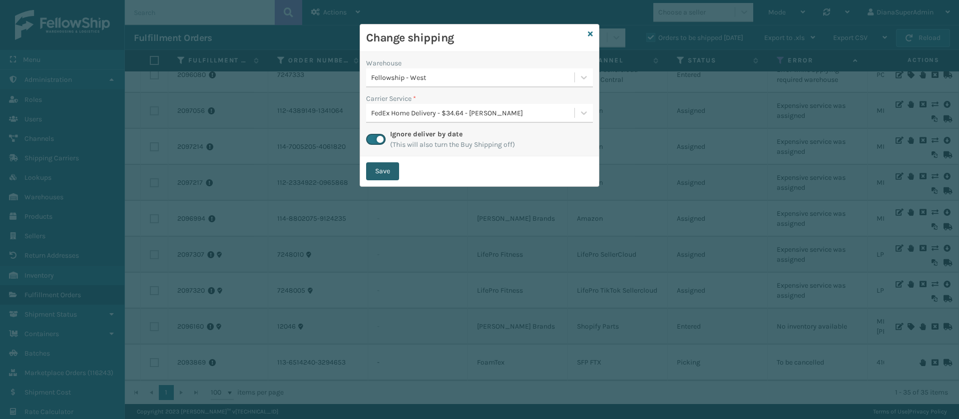
click at [395, 174] on button "Save" at bounding box center [382, 171] width 33 height 18
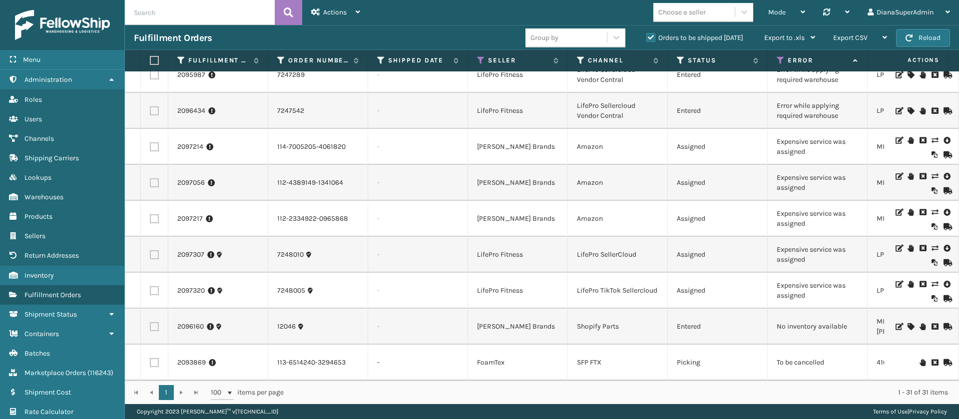
scroll to position [795, 0]
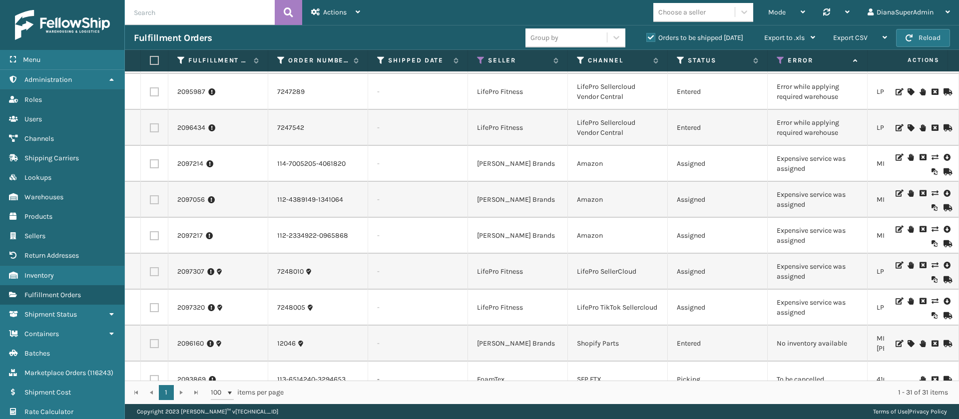
click at [932, 229] on icon at bounding box center [935, 229] width 6 height 7
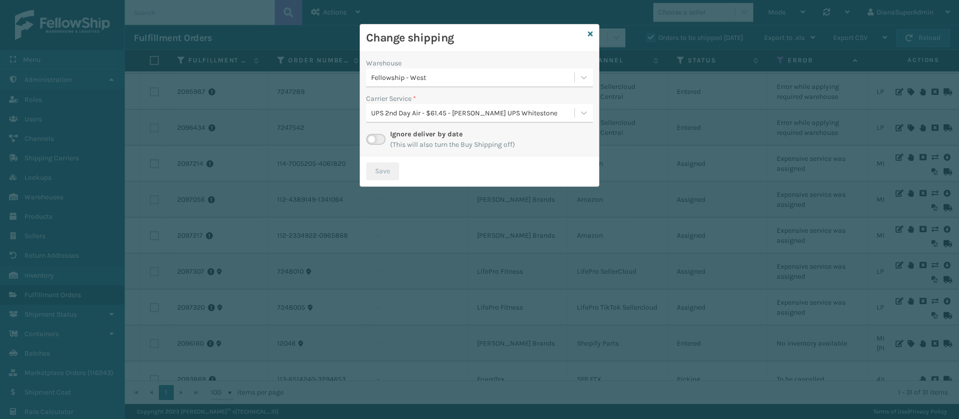
click at [375, 135] on label at bounding box center [375, 139] width 19 height 11
click at [373, 135] on input "checkbox" at bounding box center [369, 137] width 6 height 6
click at [579, 112] on icon at bounding box center [584, 113] width 10 height 10
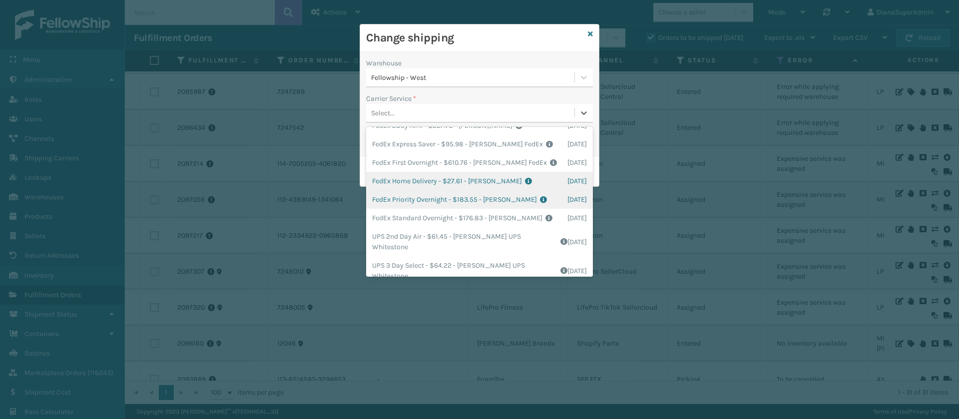
scroll to position [0, 0]
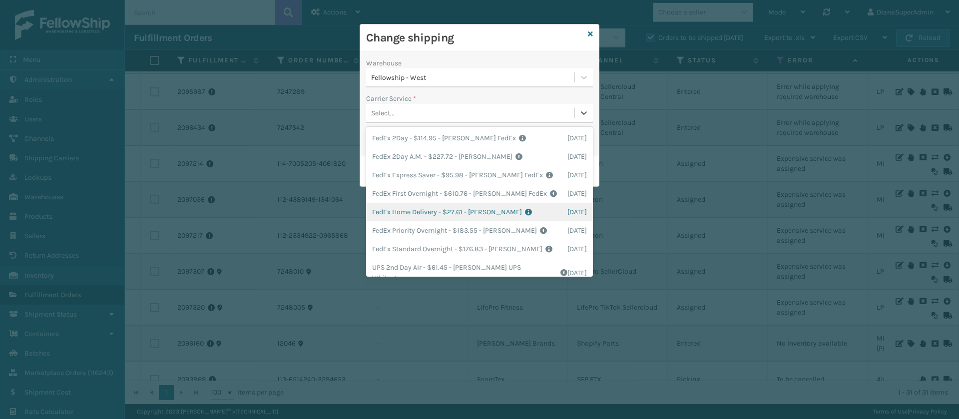
click at [409, 211] on div "FedEx Home Delivery - $27.61 - [PERSON_NAME] FedEx Shipping Cost $24.22 Surplus…" at bounding box center [479, 212] width 227 height 18
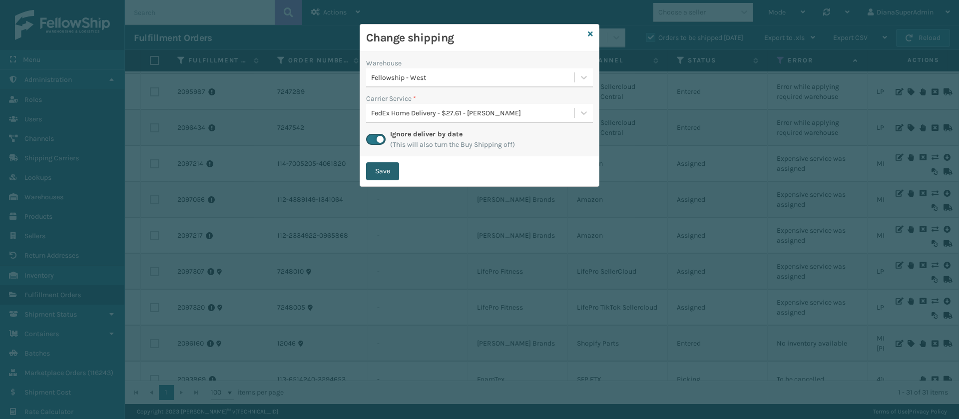
click at [381, 167] on button "Save" at bounding box center [382, 171] width 33 height 18
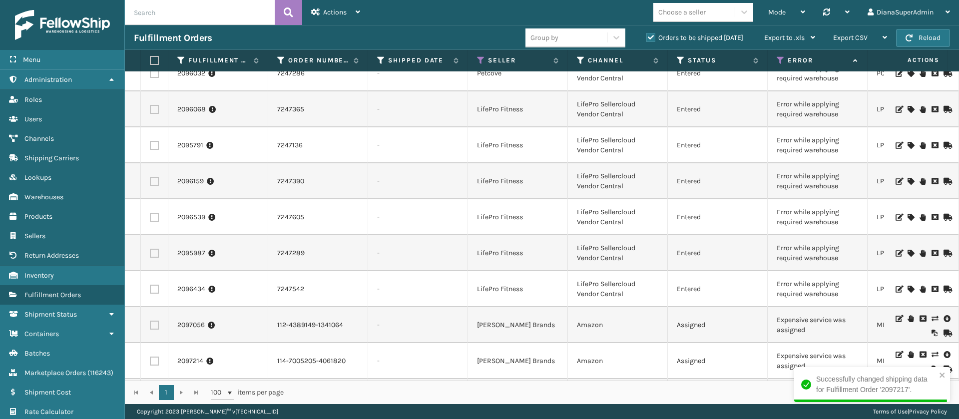
scroll to position [751, 0]
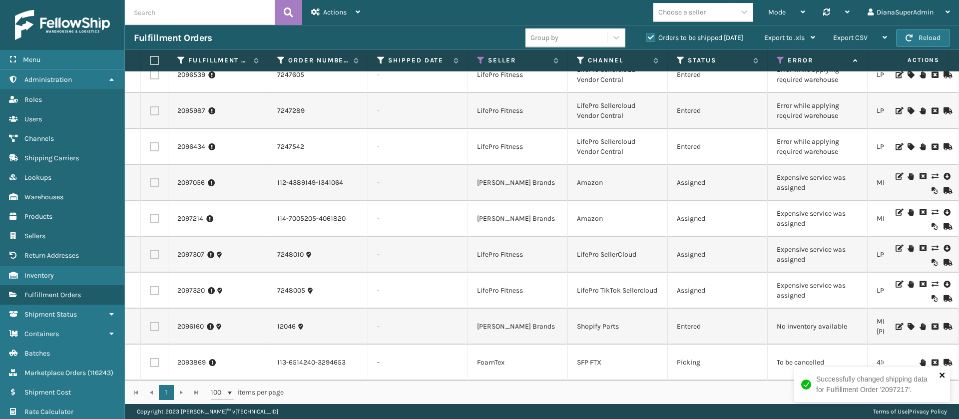
click at [945, 374] on icon "close" at bounding box center [942, 375] width 7 height 8
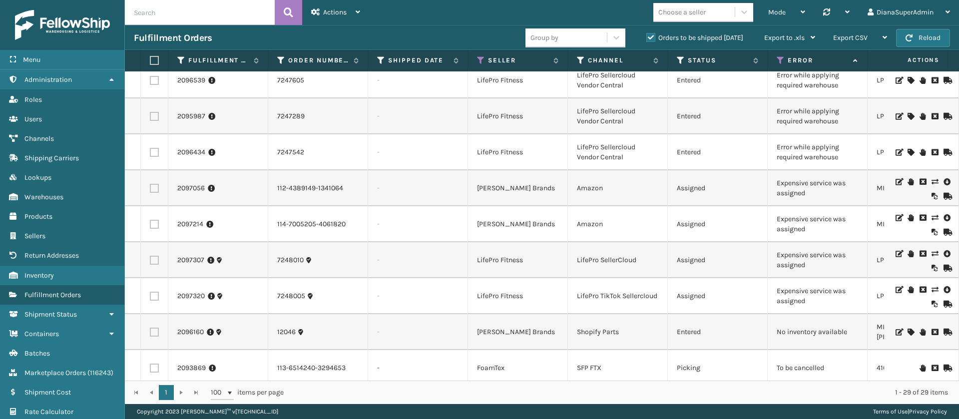
scroll to position [733, 0]
click at [932, 217] on icon at bounding box center [935, 218] width 6 height 7
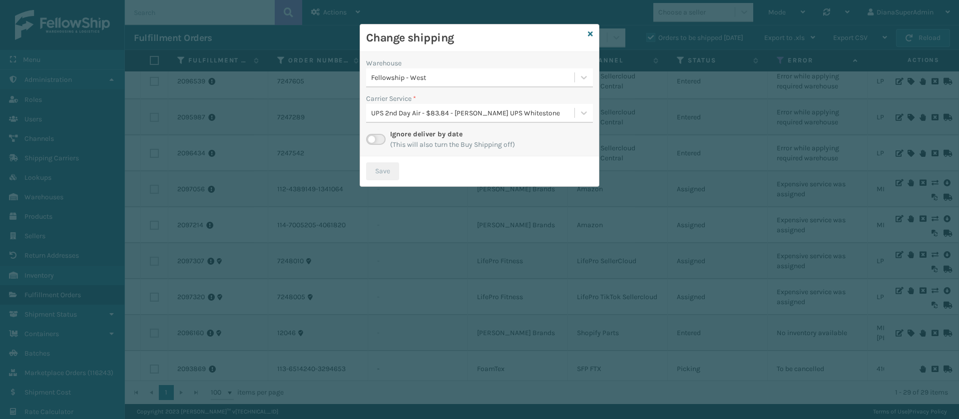
click at [374, 139] on label at bounding box center [375, 139] width 19 height 11
click at [373, 139] on input "checkbox" at bounding box center [369, 137] width 6 height 6
click at [580, 113] on icon at bounding box center [584, 113] width 10 height 10
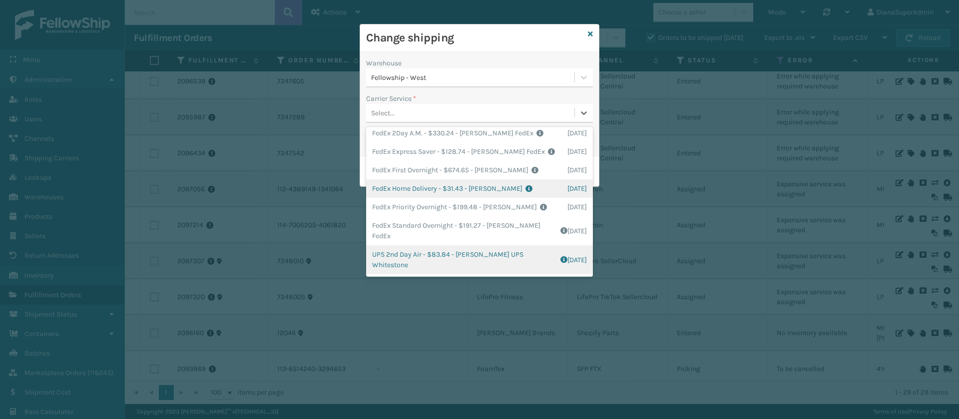
scroll to position [13, 0]
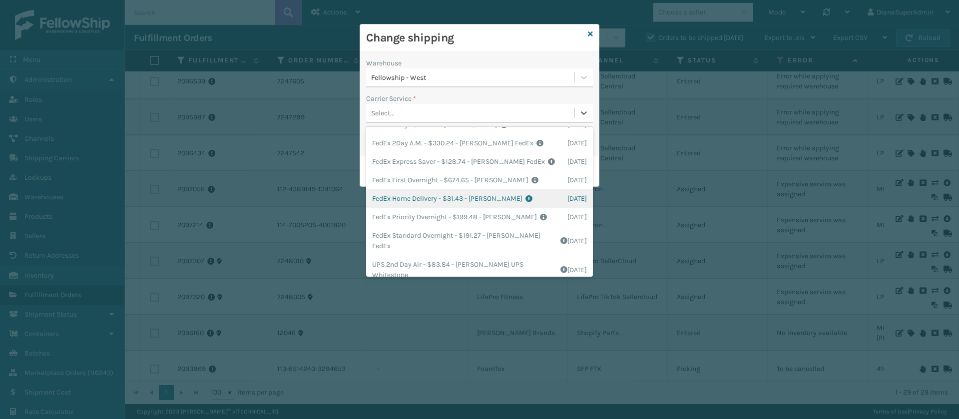
click at [404, 203] on div "FedEx Home Delivery - $31.43 - [PERSON_NAME] FedEx Shipping Cost $27.57 Surplus…" at bounding box center [479, 198] width 227 height 18
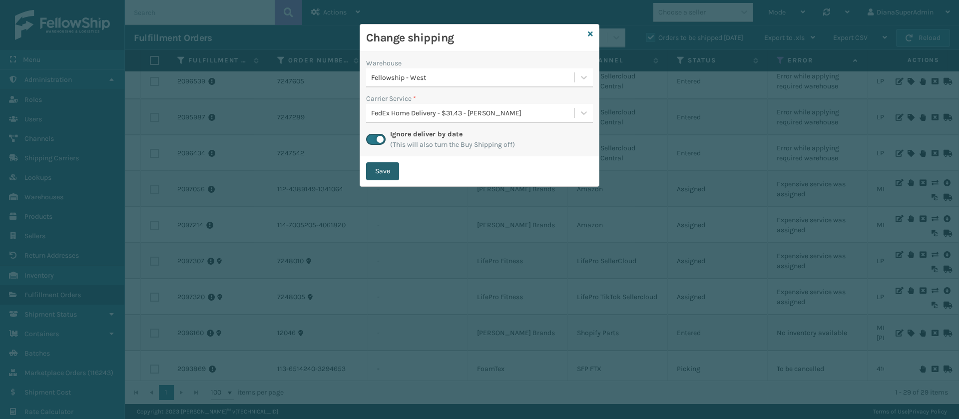
click at [383, 163] on button "Save" at bounding box center [382, 171] width 33 height 18
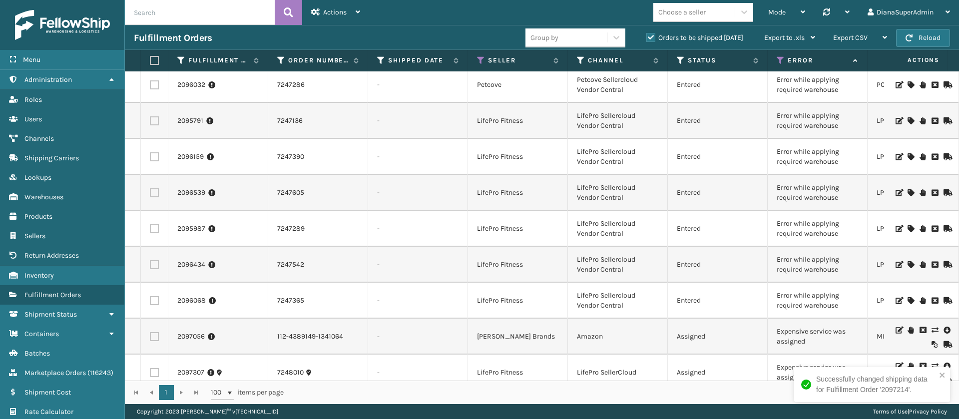
scroll to position [715, 0]
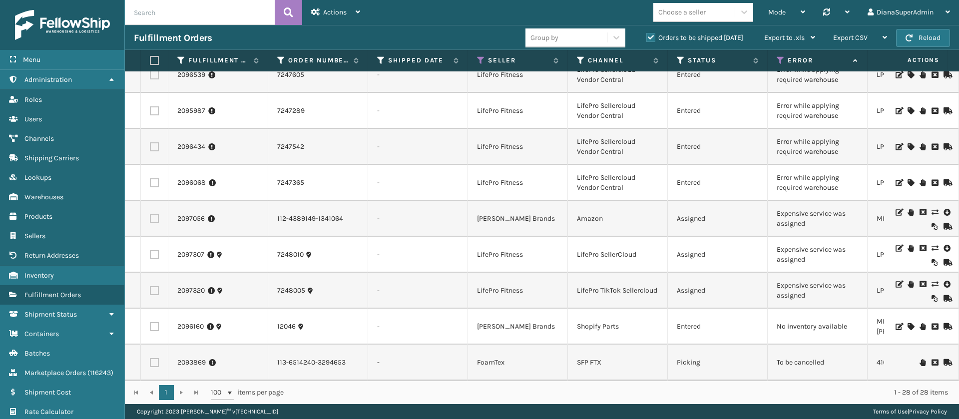
click at [932, 209] on icon at bounding box center [935, 212] width 6 height 7
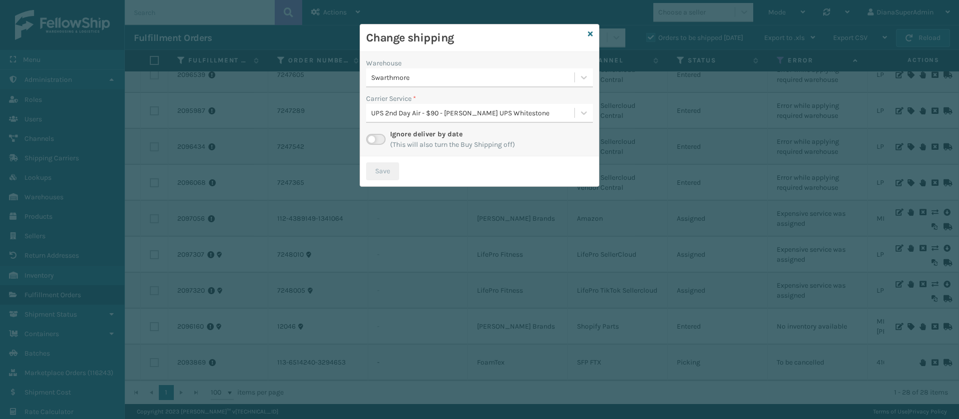
click at [373, 141] on label at bounding box center [375, 139] width 19 height 11
click at [373, 140] on input "checkbox" at bounding box center [369, 137] width 6 height 6
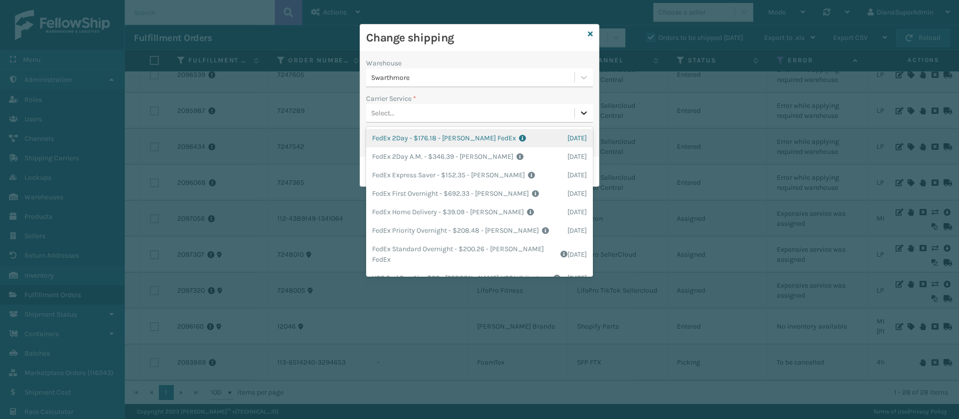
click at [582, 108] on icon at bounding box center [584, 113] width 10 height 10
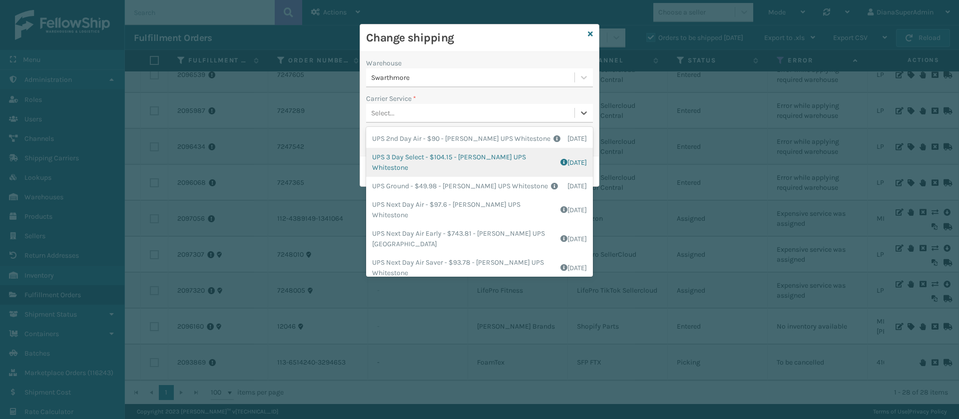
scroll to position [157, 0]
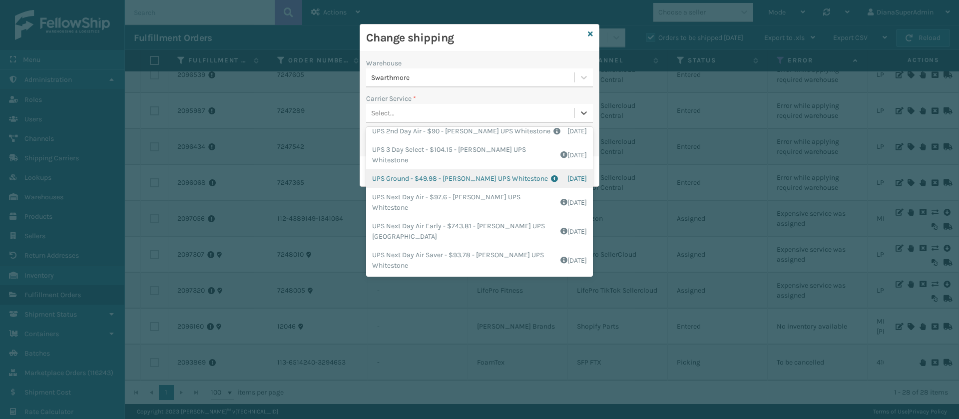
click at [397, 181] on div "UPS Ground - $49.98 - [PERSON_NAME] UPS Whitestone Shipping Cost $41.65 Surplus…" at bounding box center [479, 178] width 227 height 18
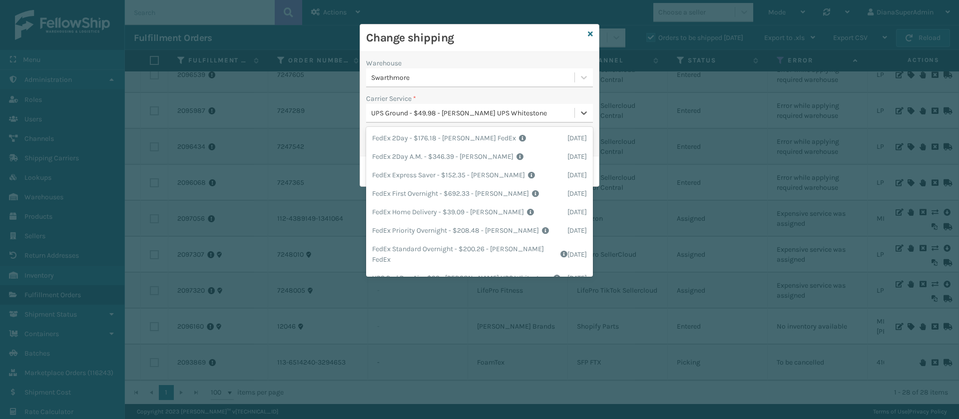
scroll to position [74, 0]
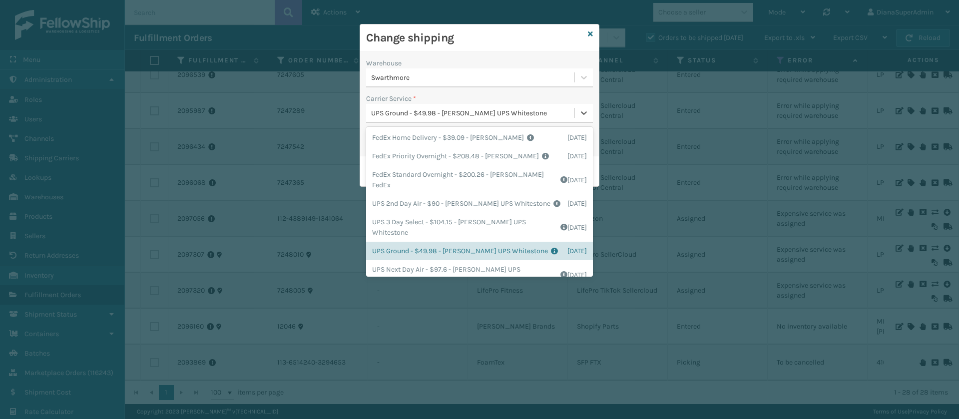
click at [573, 108] on div "UPS Ground - $49.98 - [PERSON_NAME] UPS Whitestone" at bounding box center [473, 113] width 204 height 10
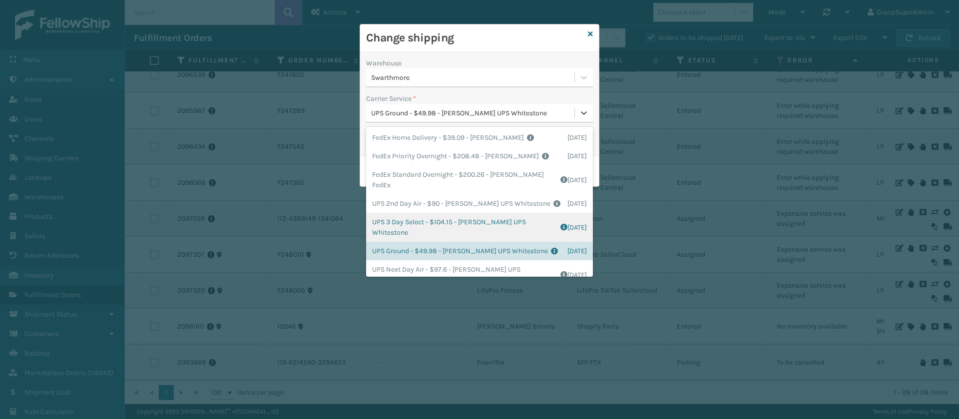
scroll to position [0, 0]
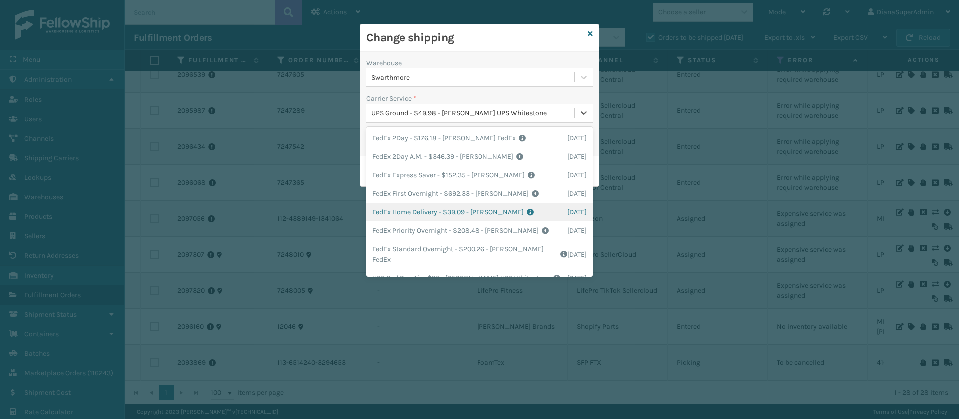
click at [415, 212] on div "FedEx Home Delivery - $39.09 - [PERSON_NAME] FedEx Shipping Cost $34.29 Surplus…" at bounding box center [479, 212] width 227 height 18
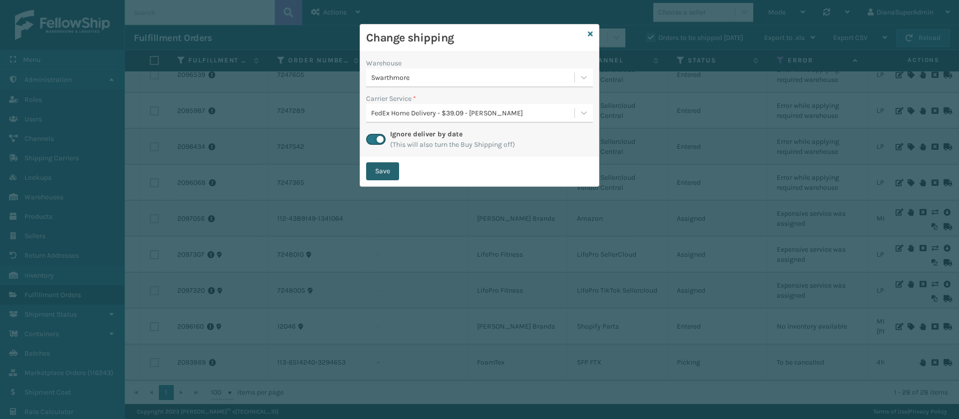
click at [391, 170] on button "Save" at bounding box center [382, 171] width 33 height 18
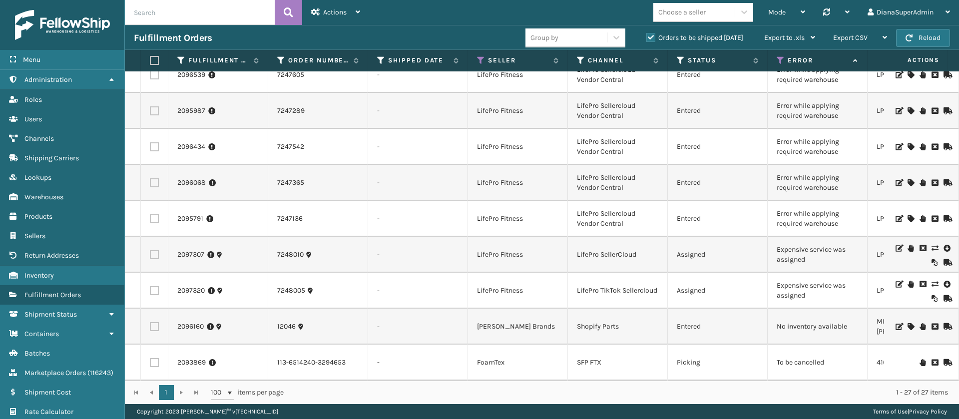
scroll to position [641, 0]
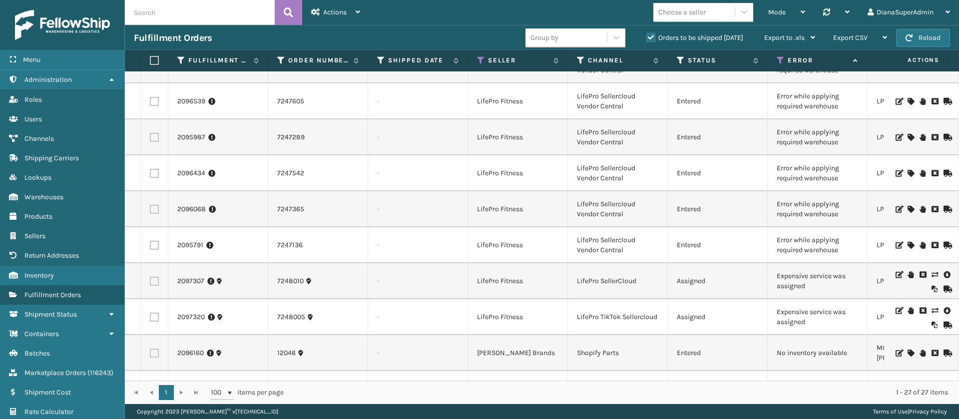
click at [908, 243] on icon at bounding box center [911, 245] width 6 height 7
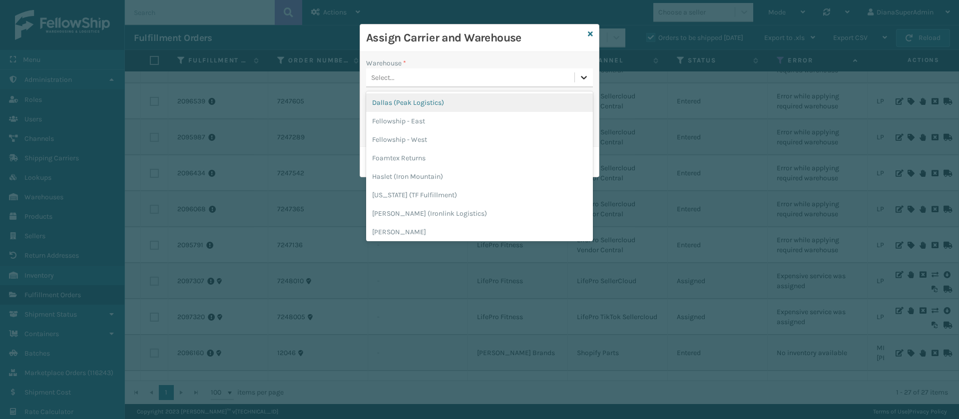
click at [582, 72] on icon at bounding box center [584, 77] width 10 height 10
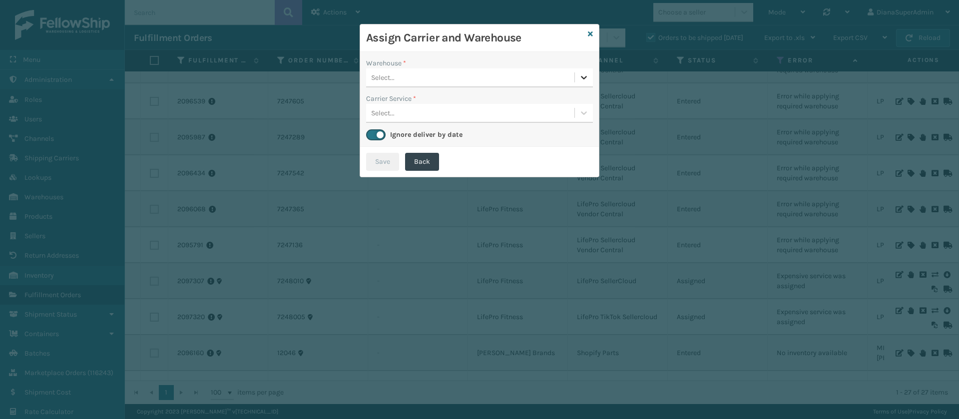
click at [582, 72] on icon at bounding box center [584, 77] width 10 height 10
click at [590, 29] on link at bounding box center [590, 34] width 5 height 10
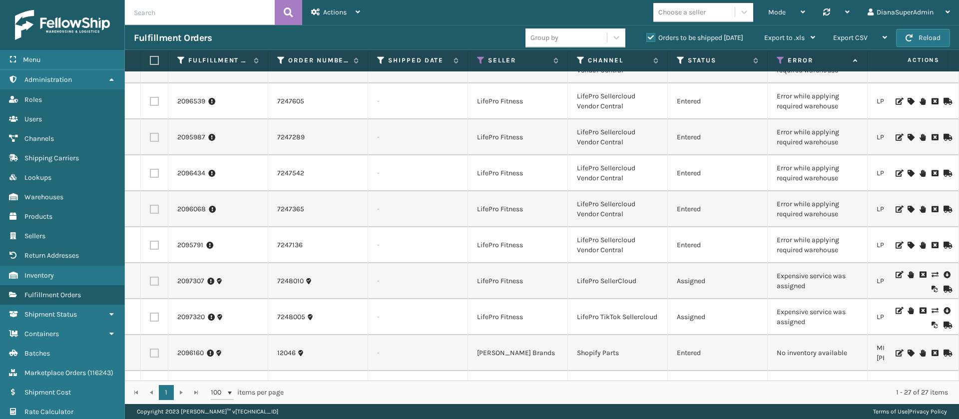
click at [908, 208] on icon at bounding box center [911, 209] width 6 height 7
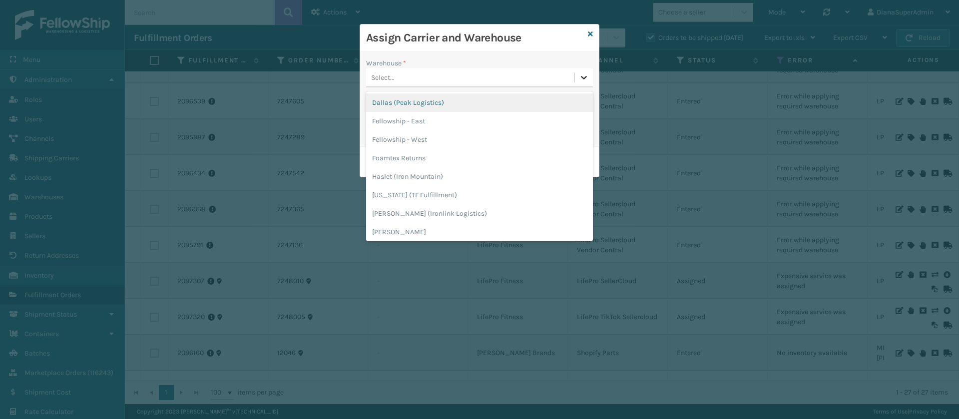
click at [583, 77] on icon at bounding box center [584, 77] width 10 height 10
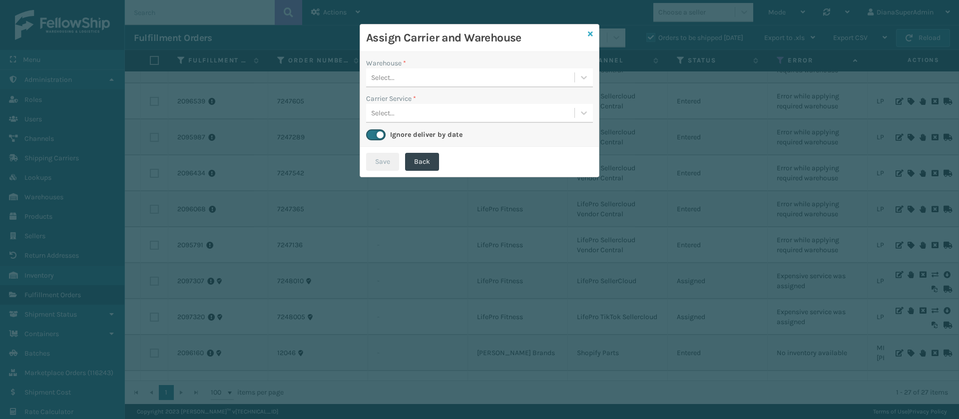
click at [591, 35] on icon at bounding box center [590, 33] width 5 height 7
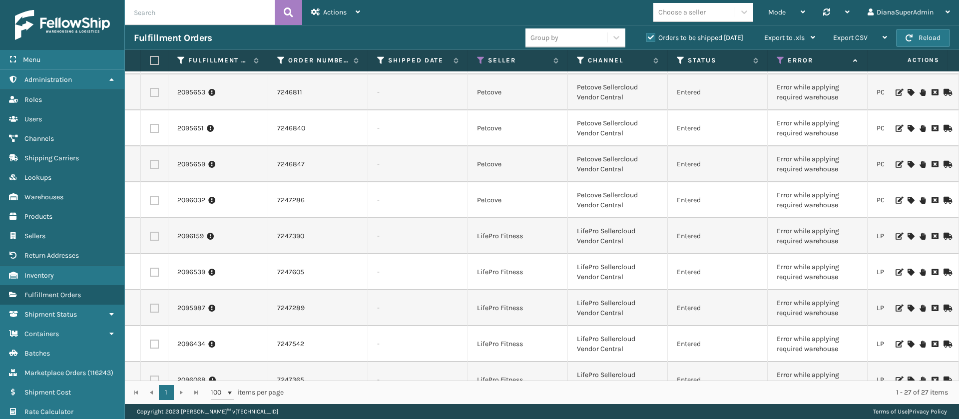
scroll to position [468, 0]
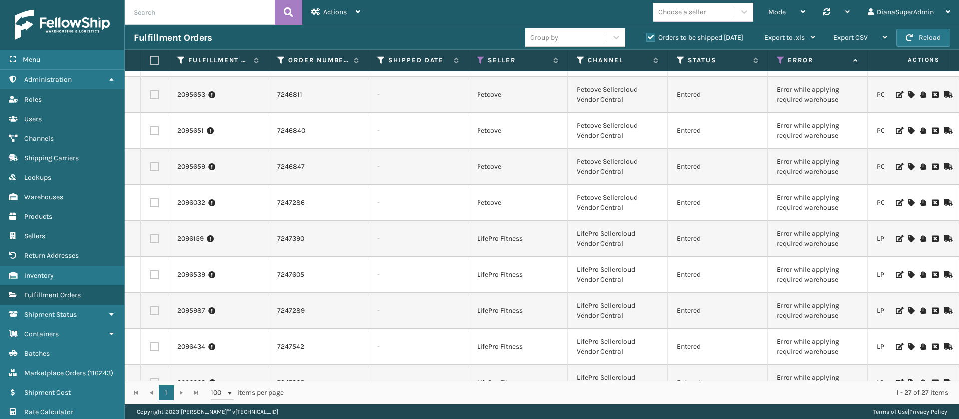
click at [908, 202] on icon at bounding box center [911, 202] width 6 height 7
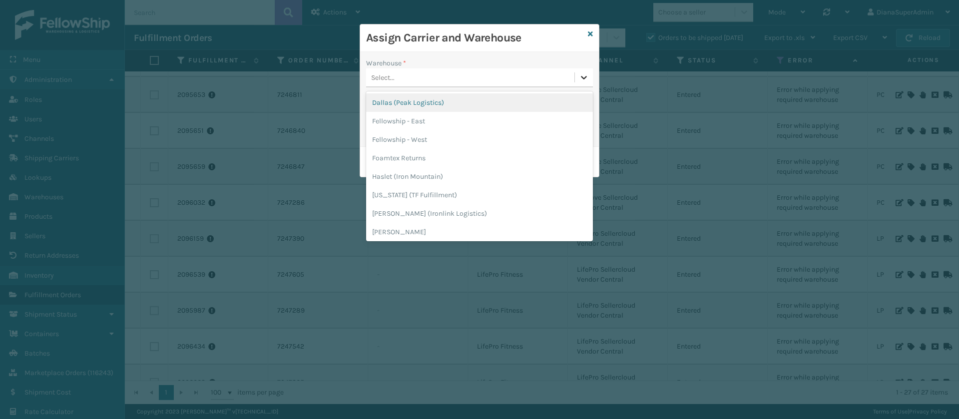
click at [590, 78] on div at bounding box center [584, 77] width 18 height 18
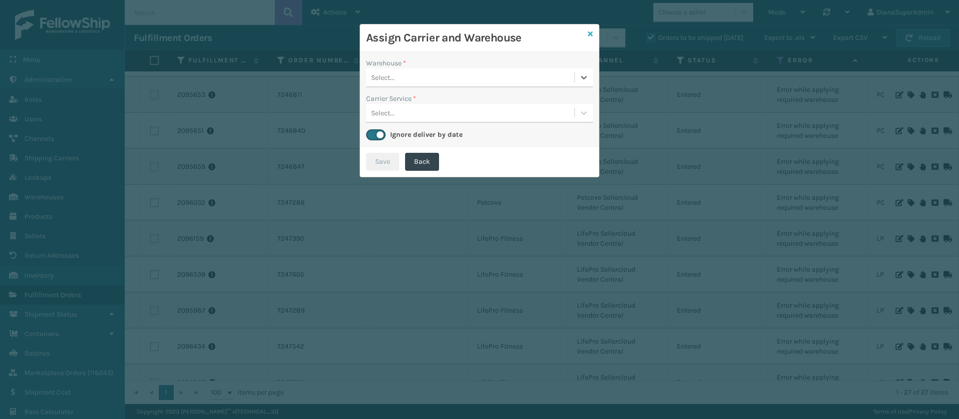
drag, startPoint x: 590, startPoint y: 78, endPoint x: 590, endPoint y: 29, distance: 48.9
click at [590, 29] on div "Assign Carrier and Warehouse Warehouse * 0 results available. Select is focused…" at bounding box center [480, 100] width 240 height 153
click at [590, 29] on link at bounding box center [590, 34] width 5 height 10
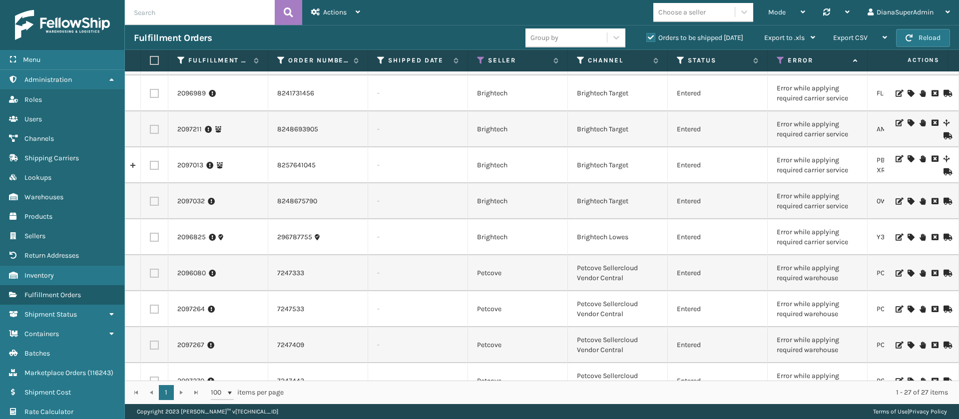
scroll to position [140, 0]
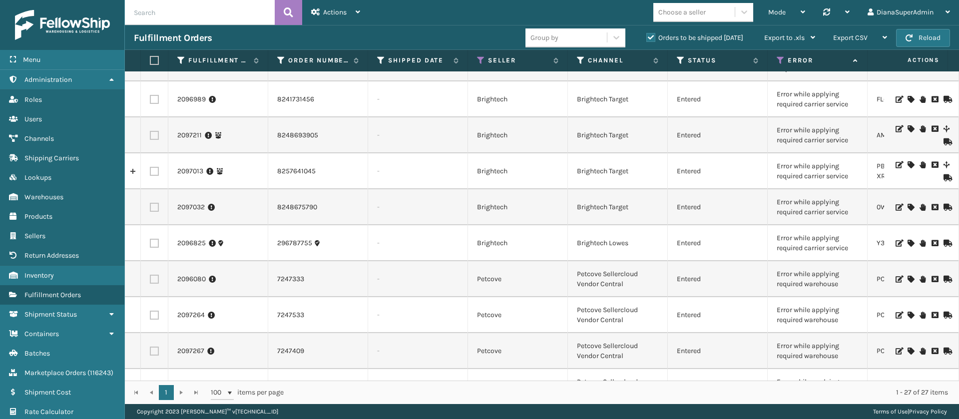
click at [908, 243] on icon at bounding box center [911, 243] width 6 height 7
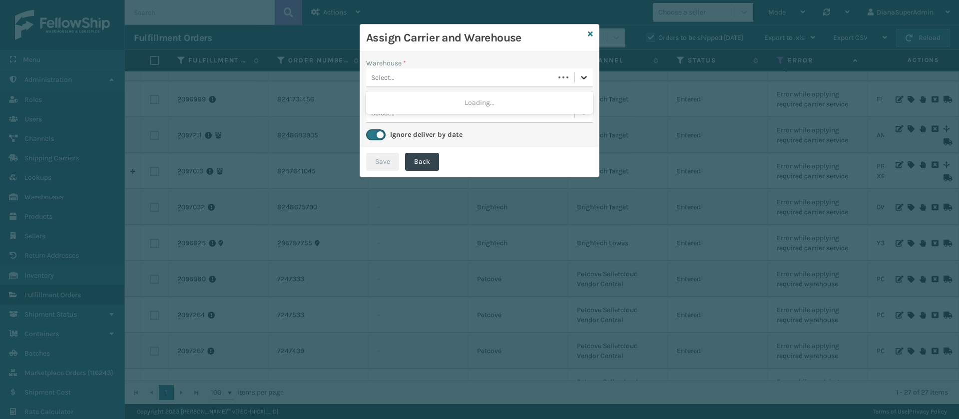
click at [581, 72] on icon at bounding box center [584, 77] width 10 height 10
click at [529, 100] on div "Fellowship - West" at bounding box center [479, 102] width 227 height 18
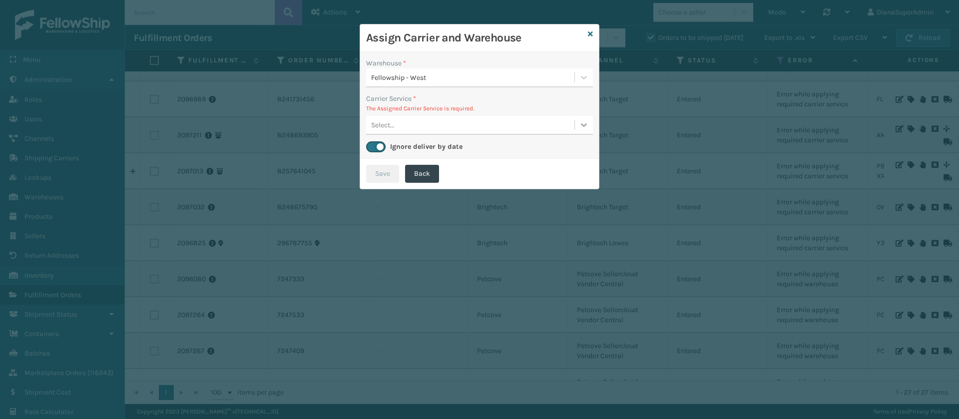
click at [583, 130] on div at bounding box center [584, 125] width 18 height 18
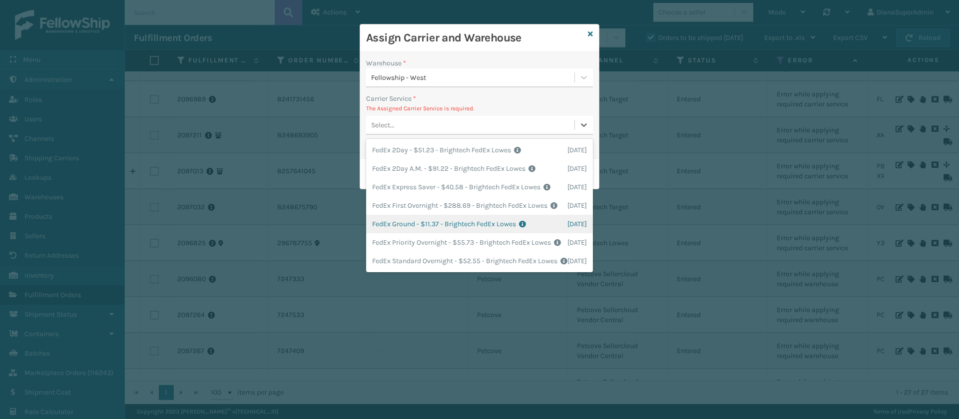
scroll to position [25, 0]
click at [405, 217] on div "FedEx Ground - $11.37 - Brightech FedEx Lowes Shipping Cost $11.37 Surplus Cost…" at bounding box center [479, 224] width 227 height 18
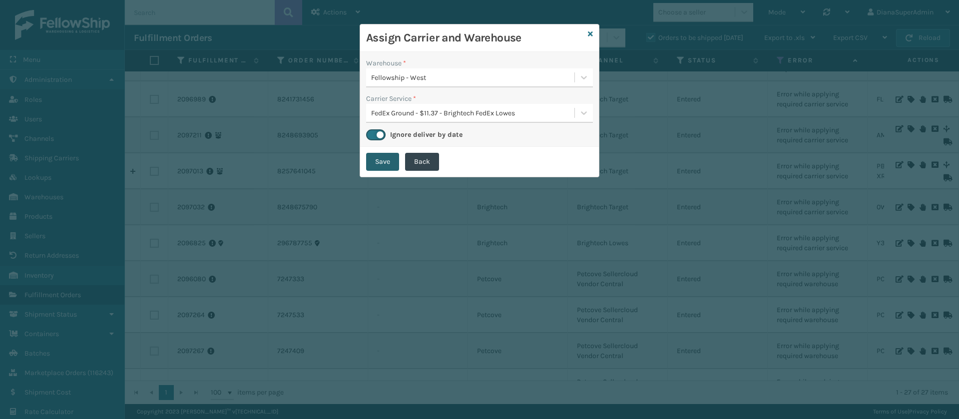
click at [383, 158] on button "Save" at bounding box center [382, 162] width 33 height 18
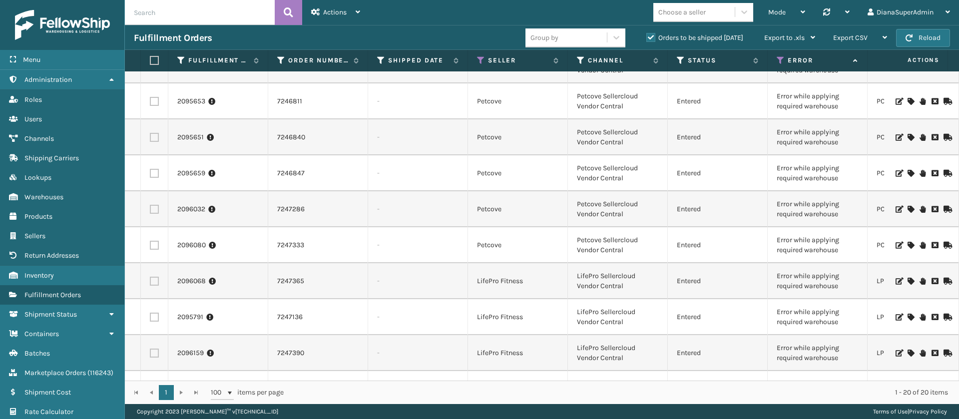
scroll to position [0, 0]
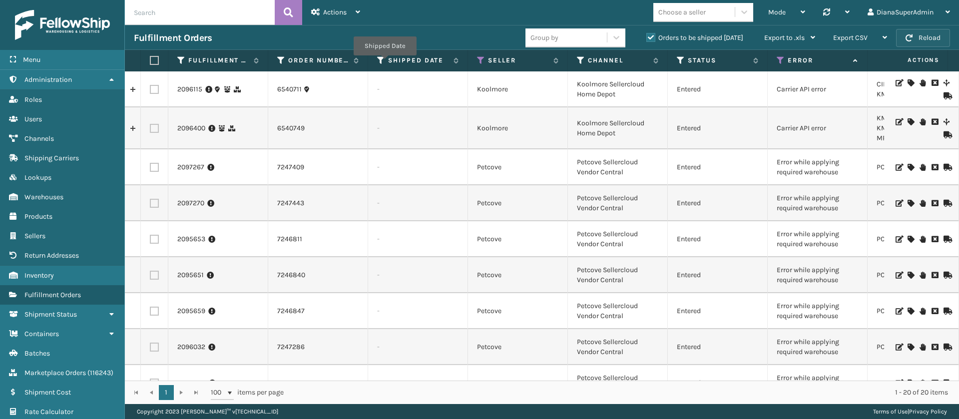
click at [928, 39] on button "Reload" at bounding box center [923, 38] width 54 height 18
